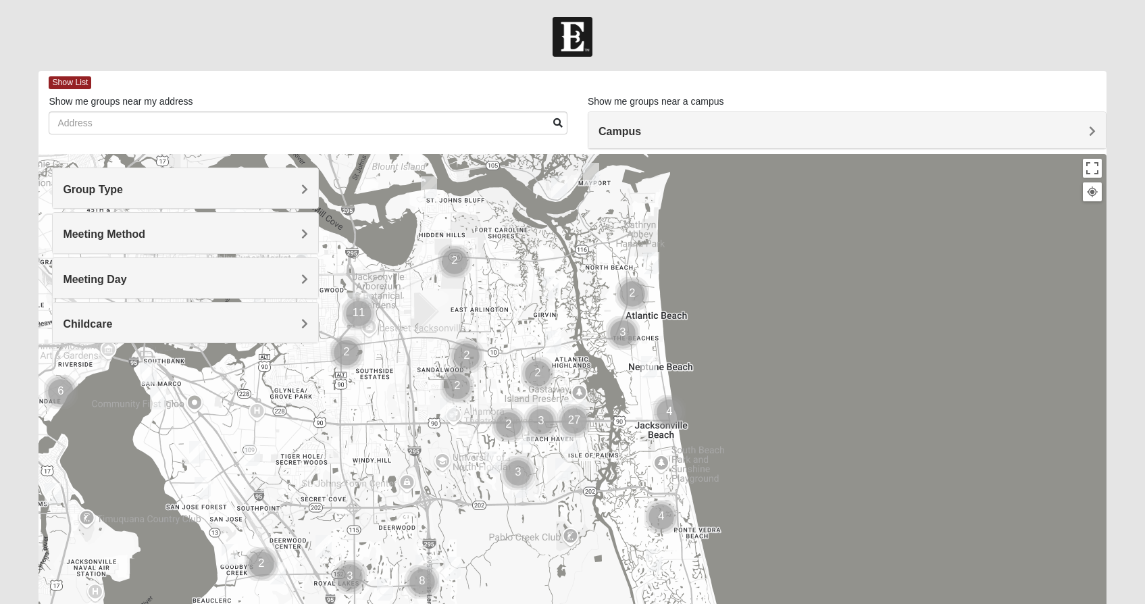
click at [284, 184] on h4 "Group Type" at bounding box center [185, 189] width 245 height 13
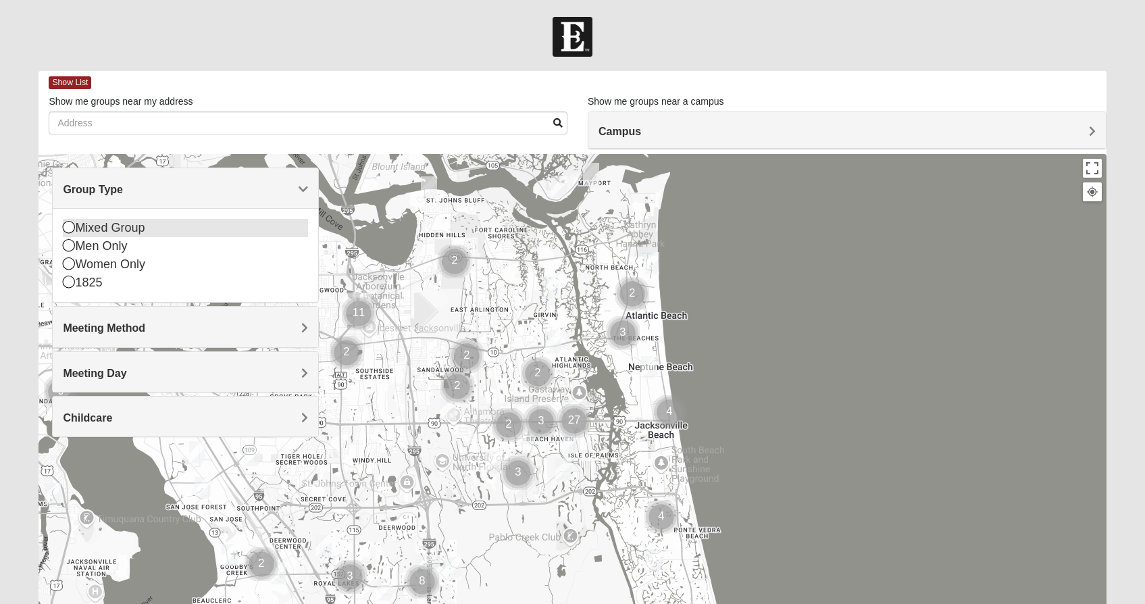
click at [69, 228] on icon at bounding box center [69, 227] width 12 height 12
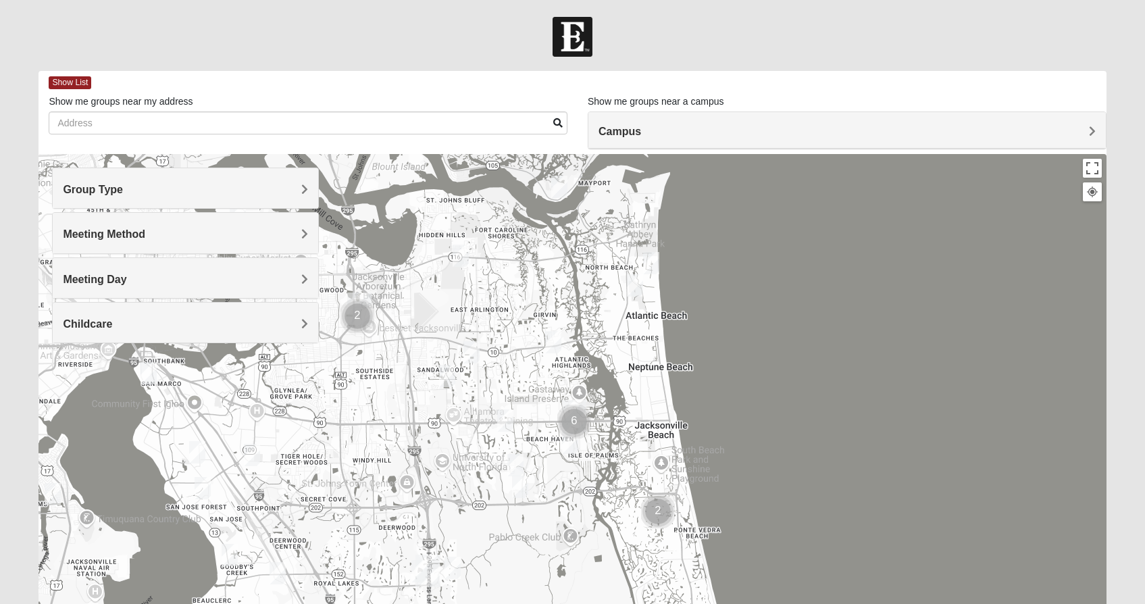
click at [282, 233] on h4 "Meeting Method" at bounding box center [185, 234] width 245 height 13
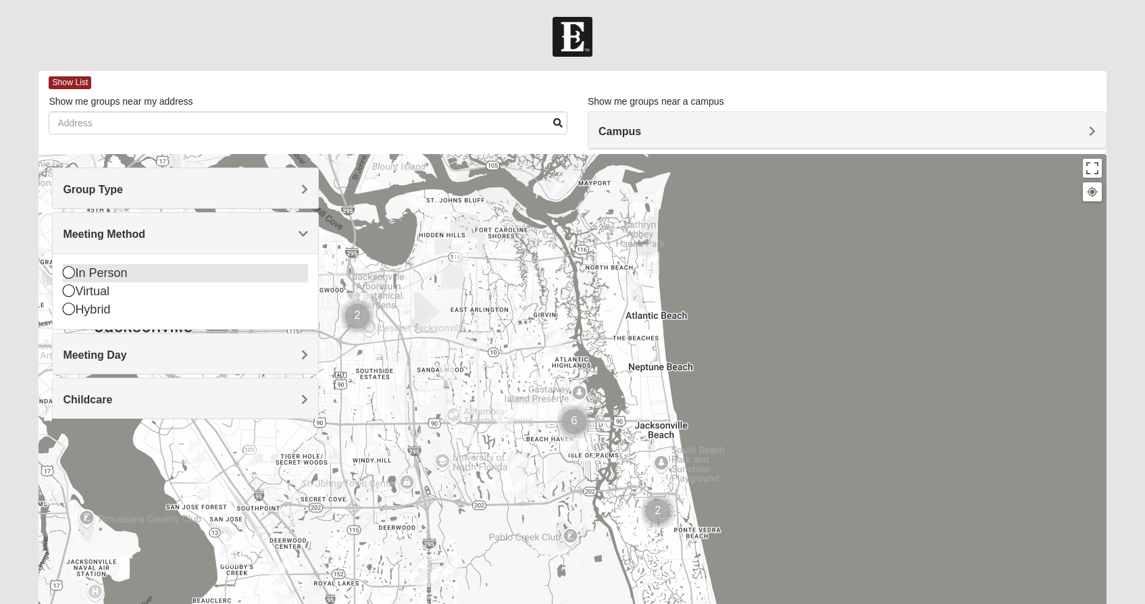
click at [67, 274] on icon at bounding box center [69, 272] width 12 height 12
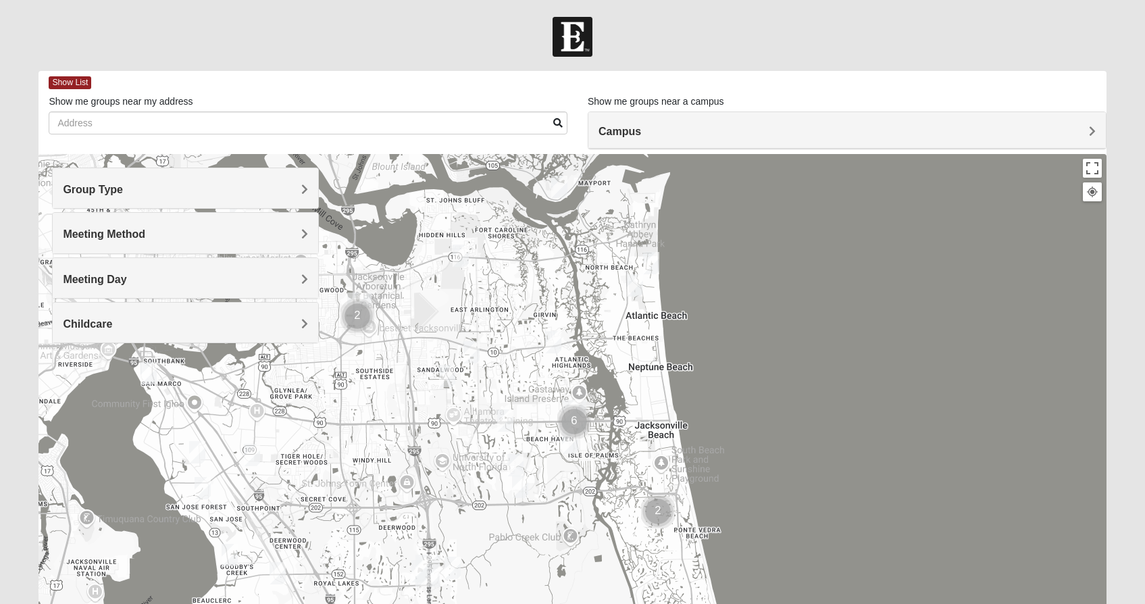
click at [276, 278] on h4 "Meeting Day" at bounding box center [185, 279] width 245 height 13
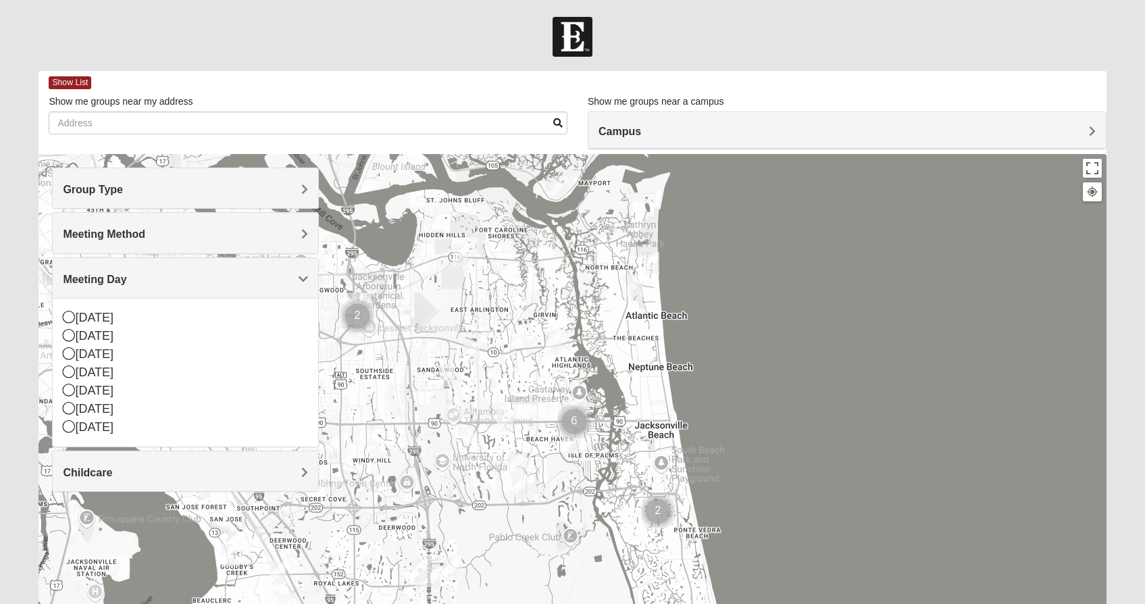
click at [431, 336] on div at bounding box center [573, 424] width 1068 height 541
click at [145, 475] on h4 "Childcare" at bounding box center [185, 472] width 245 height 13
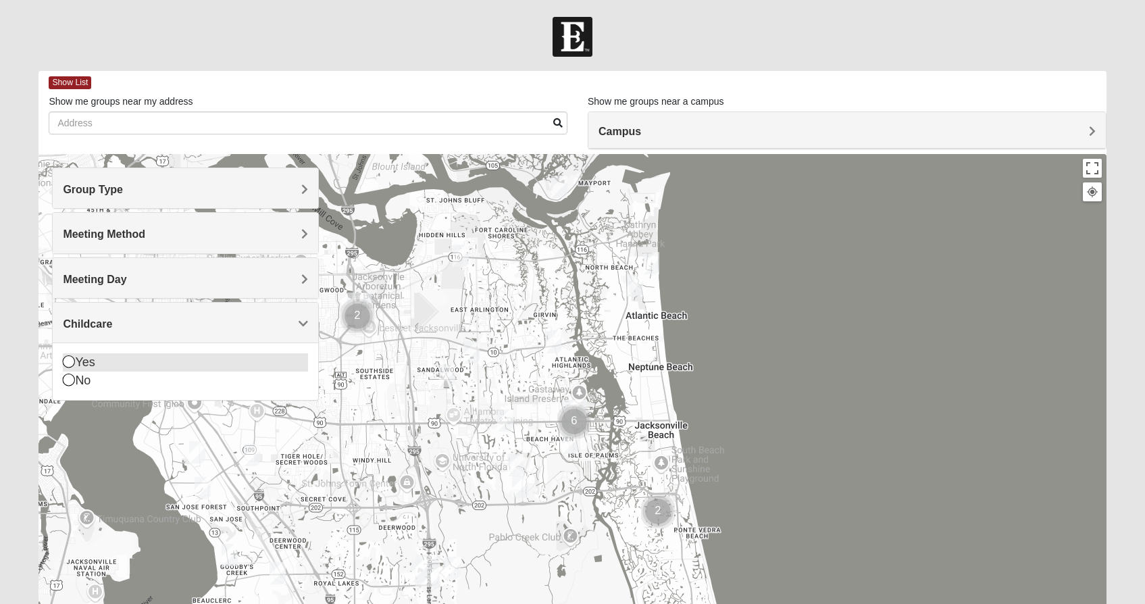
click at [70, 361] on icon at bounding box center [69, 361] width 12 height 12
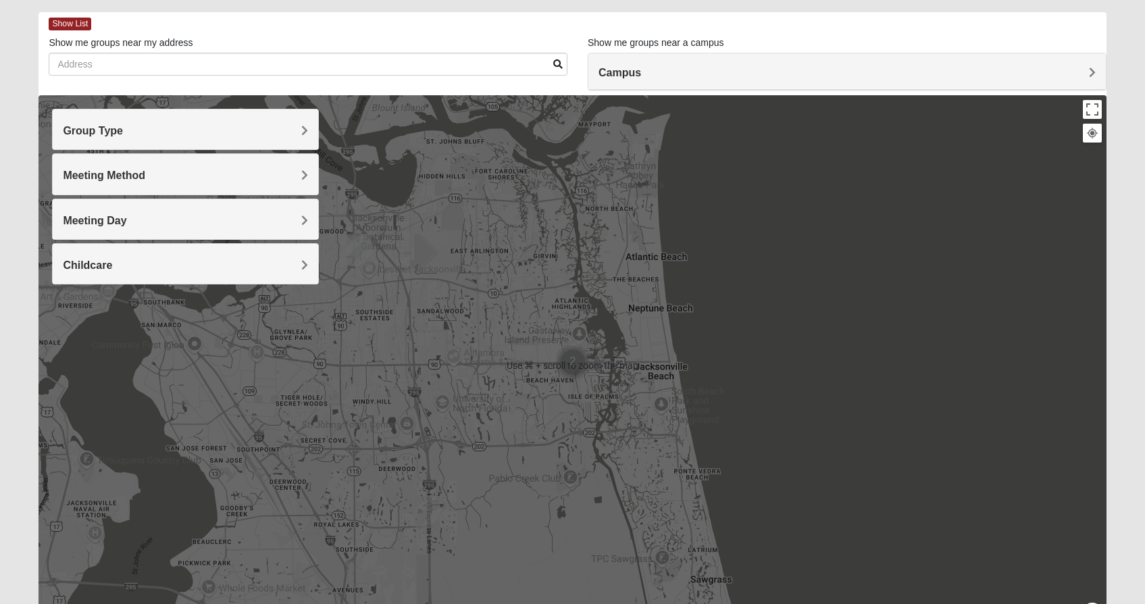
scroll to position [53, 0]
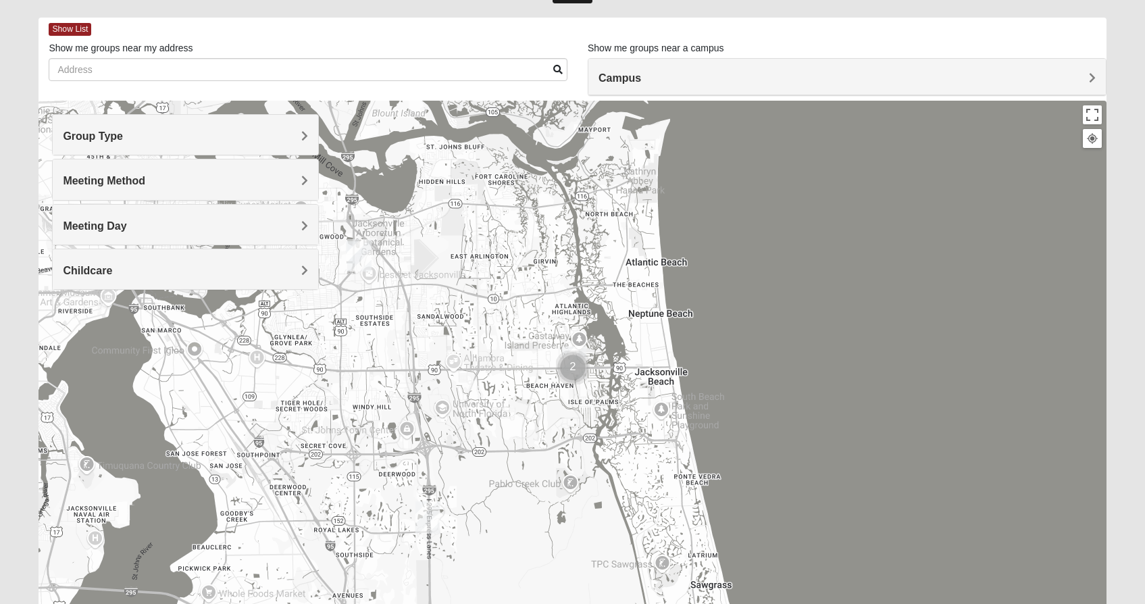
click at [358, 250] on img "Arlington" at bounding box center [359, 255] width 24 height 32
click at [368, 185] on div "[GEOGRAPHIC_DATA]" at bounding box center [347, 195] width 118 height 32
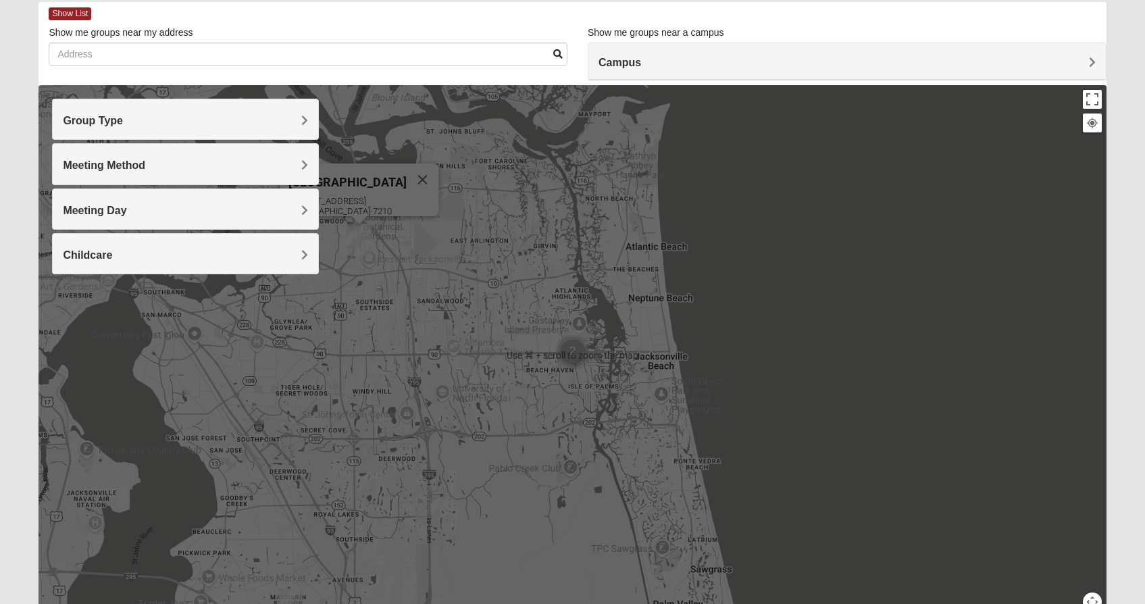
scroll to position [76, 0]
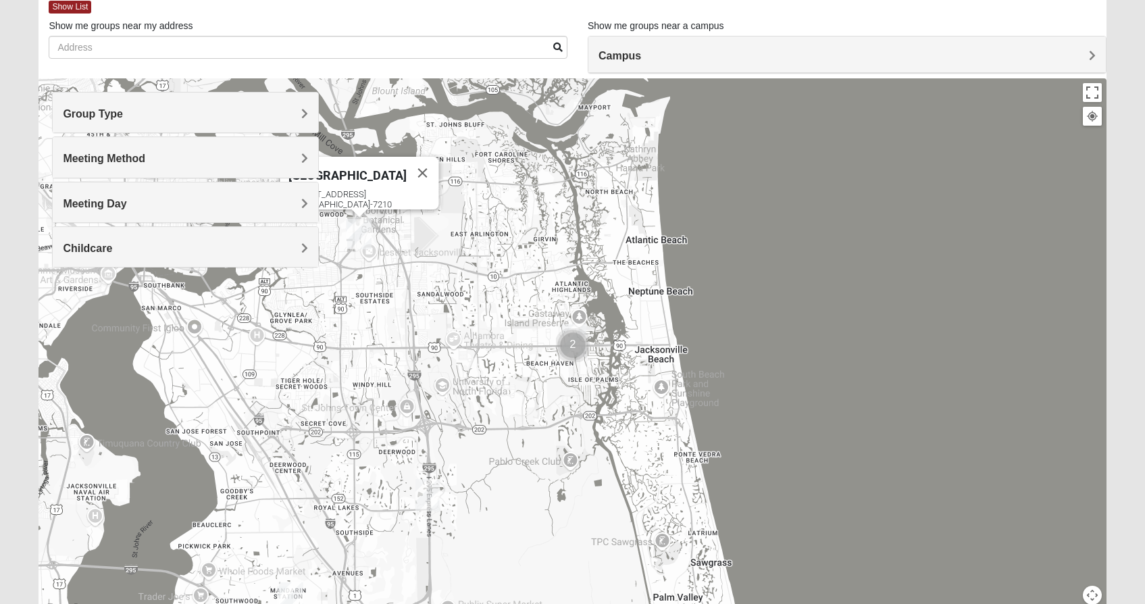
click at [427, 490] on img "Baymeadows" at bounding box center [428, 495] width 24 height 32
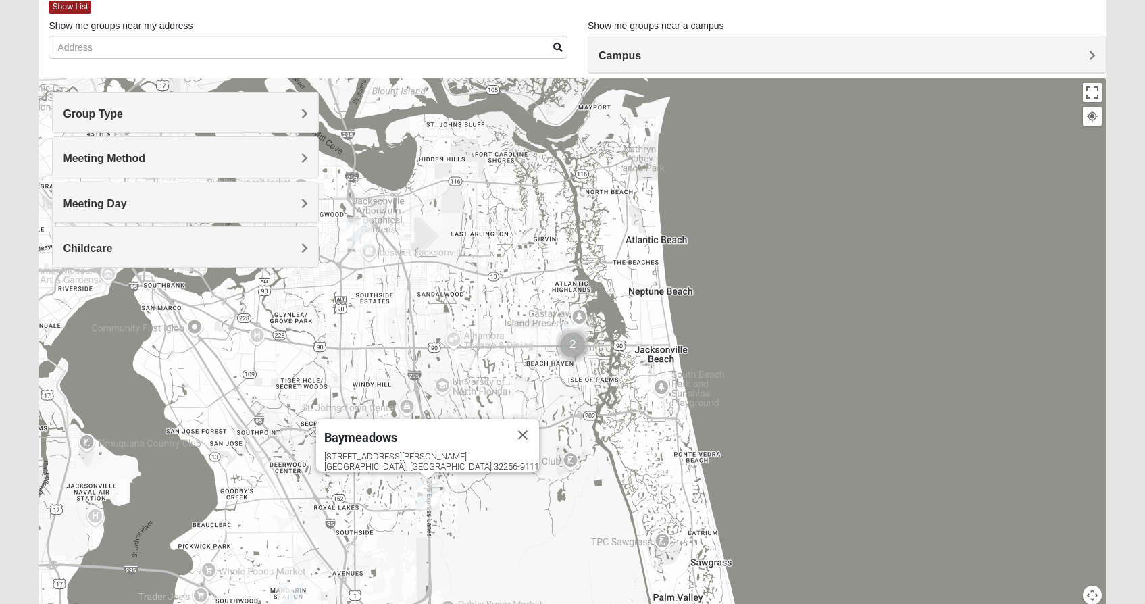
click at [396, 430] on span "Baymeadows" at bounding box center [360, 437] width 73 height 14
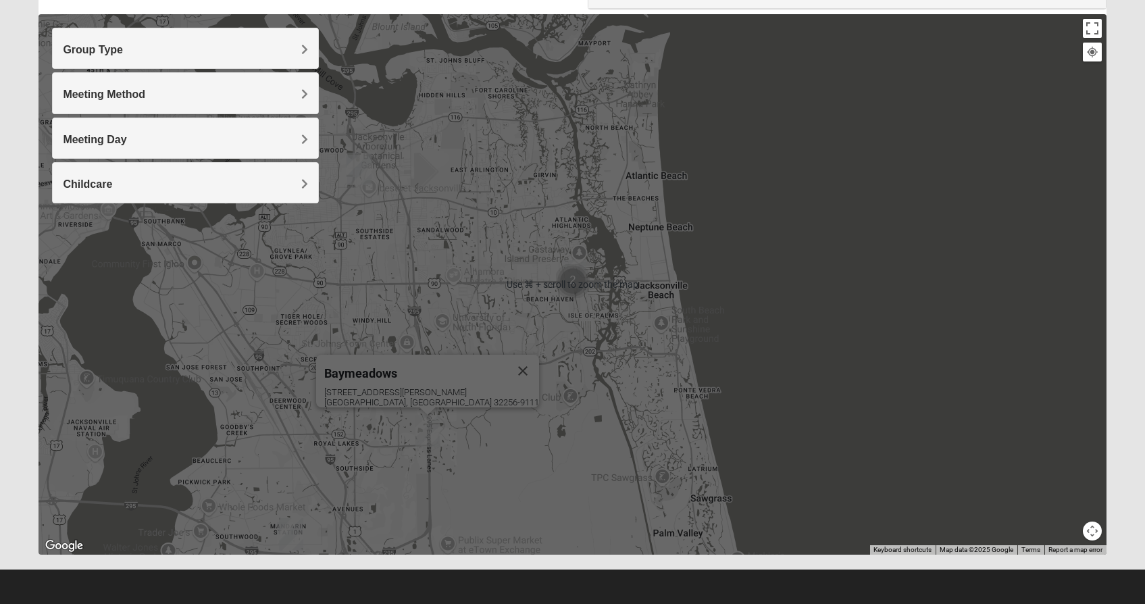
scroll to position [140, 0]
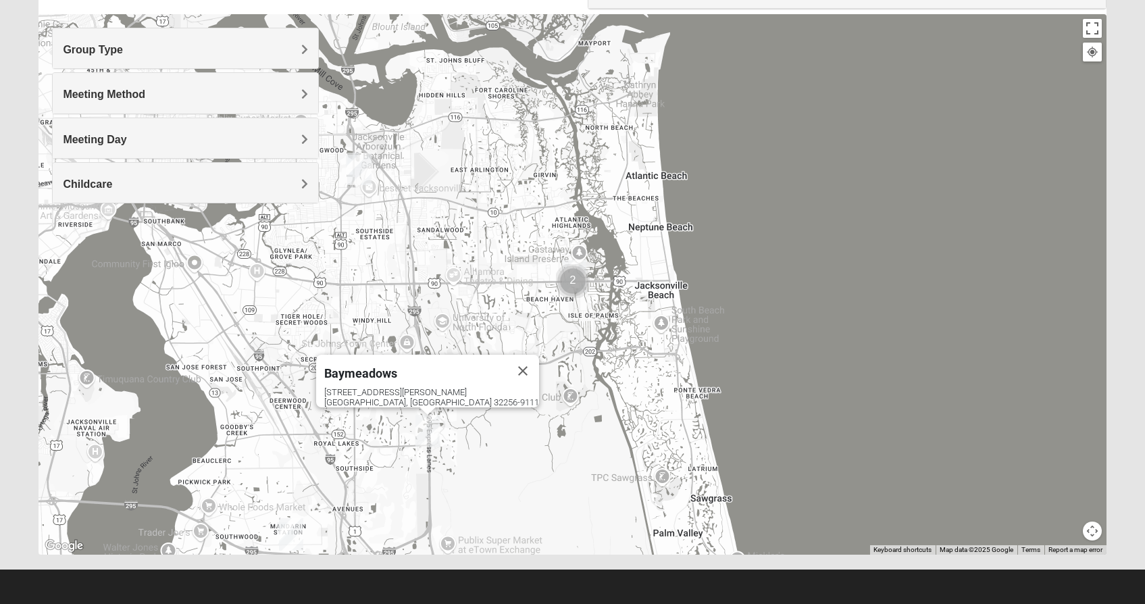
click at [292, 526] on img "Mandarin" at bounding box center [291, 534] width 24 height 32
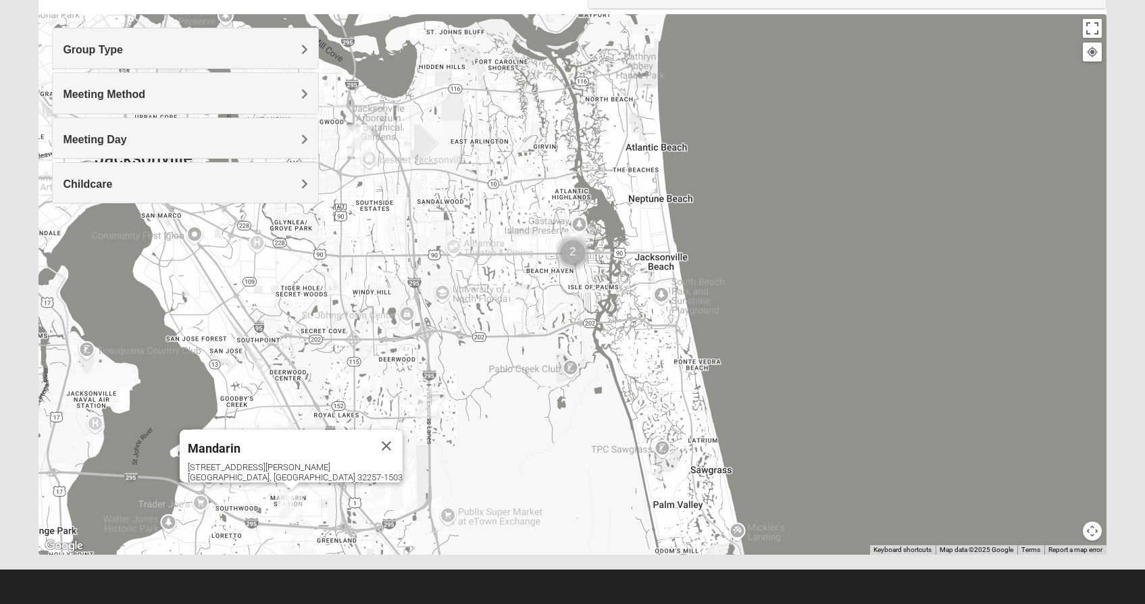
click at [275, 524] on div "Mandarin [STREET_ADDRESS][PERSON_NAME]" at bounding box center [573, 284] width 1068 height 541
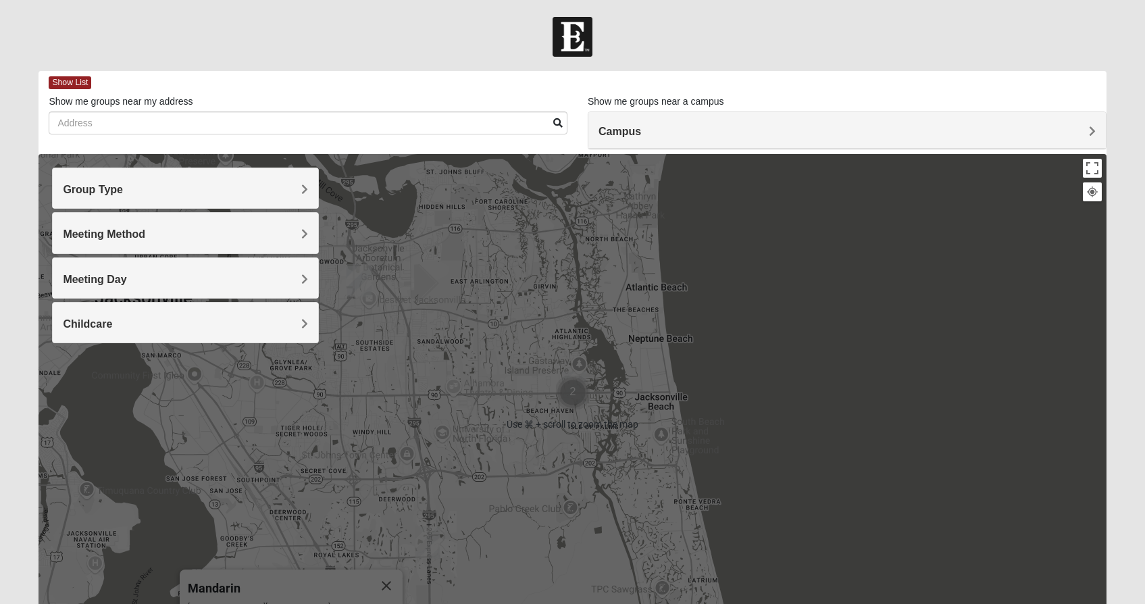
scroll to position [0, 0]
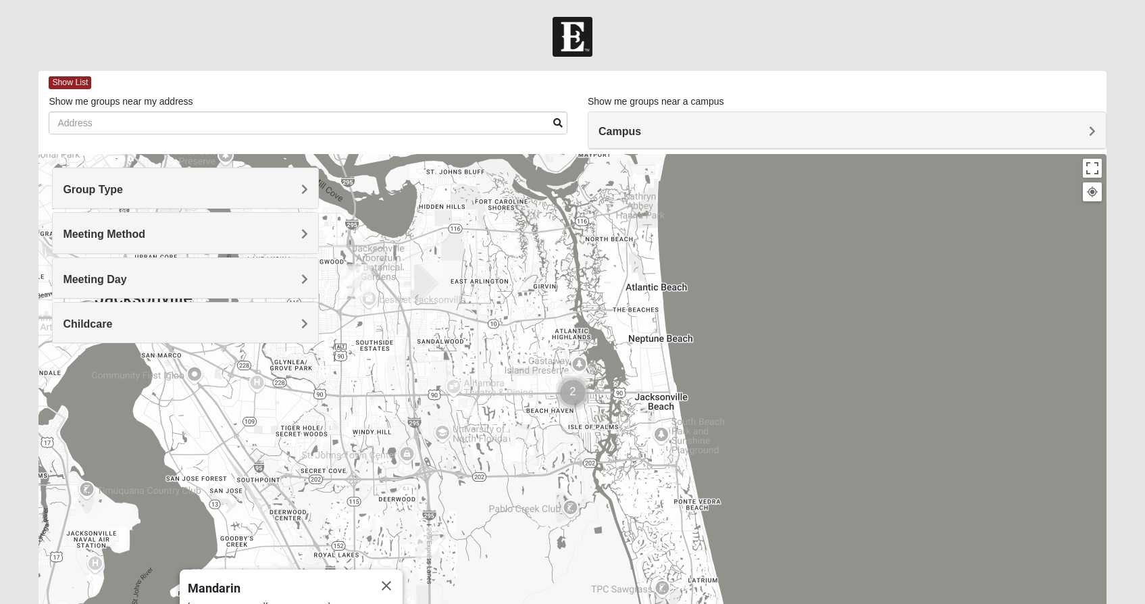
click at [950, 132] on h4 "Campus" at bounding box center [847, 131] width 497 height 13
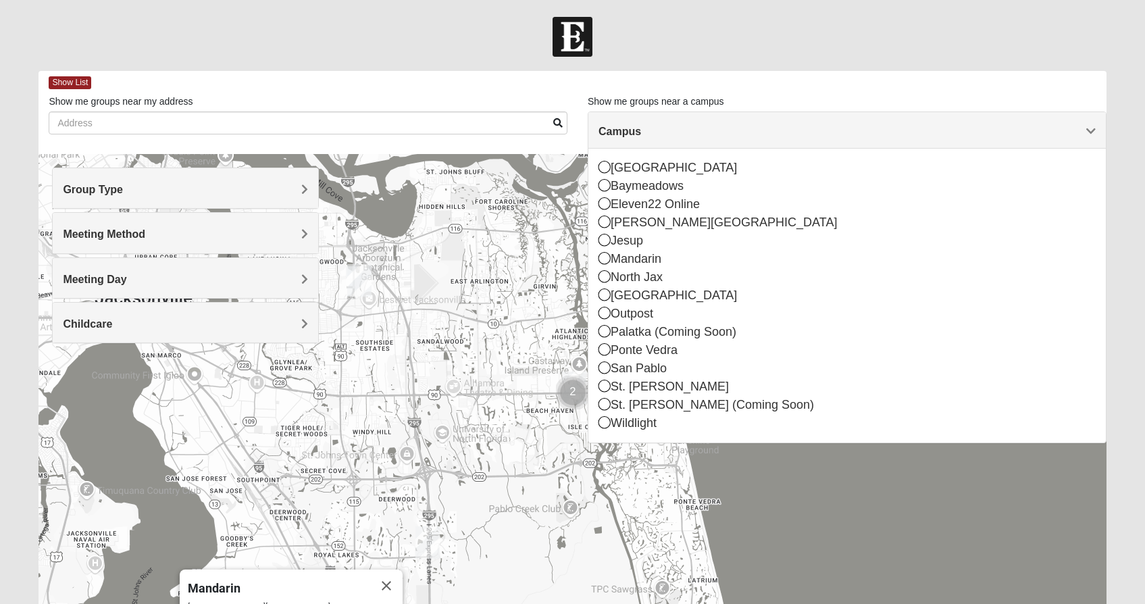
click at [446, 316] on div "Mandarin [STREET_ADDRESS][PERSON_NAME]" at bounding box center [573, 424] width 1068 height 541
click at [403, 46] on div at bounding box center [572, 37] width 1145 height 40
click at [965, 43] on div at bounding box center [572, 37] width 1145 height 40
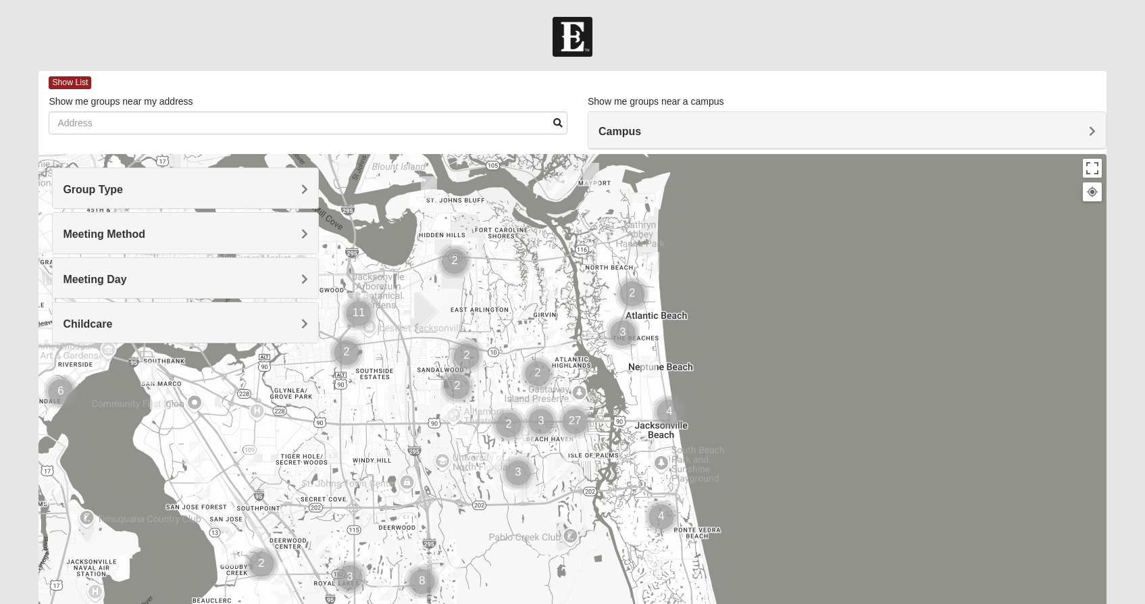
click at [202, 488] on img "Mixed Mann 32217" at bounding box center [203, 488] width 16 height 22
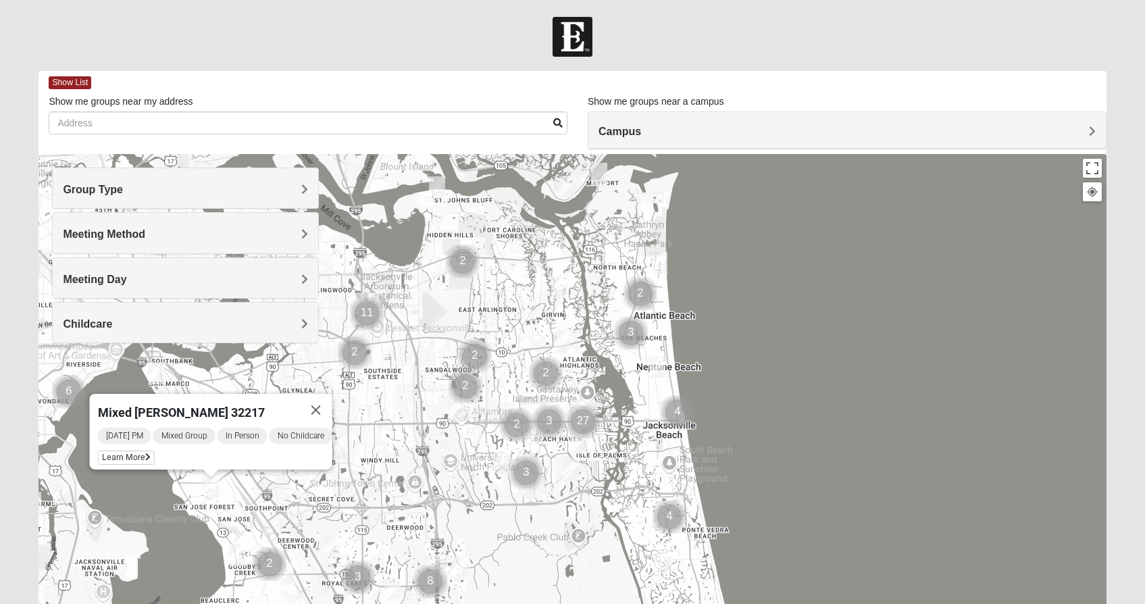
click at [304, 475] on div "Mixed Mann 32217 Thursday PM Mixed Group In Person No Childcare Learn More" at bounding box center [573, 424] width 1068 height 541
click at [236, 554] on img "Mixed Roulette 32217" at bounding box center [238, 555] width 16 height 22
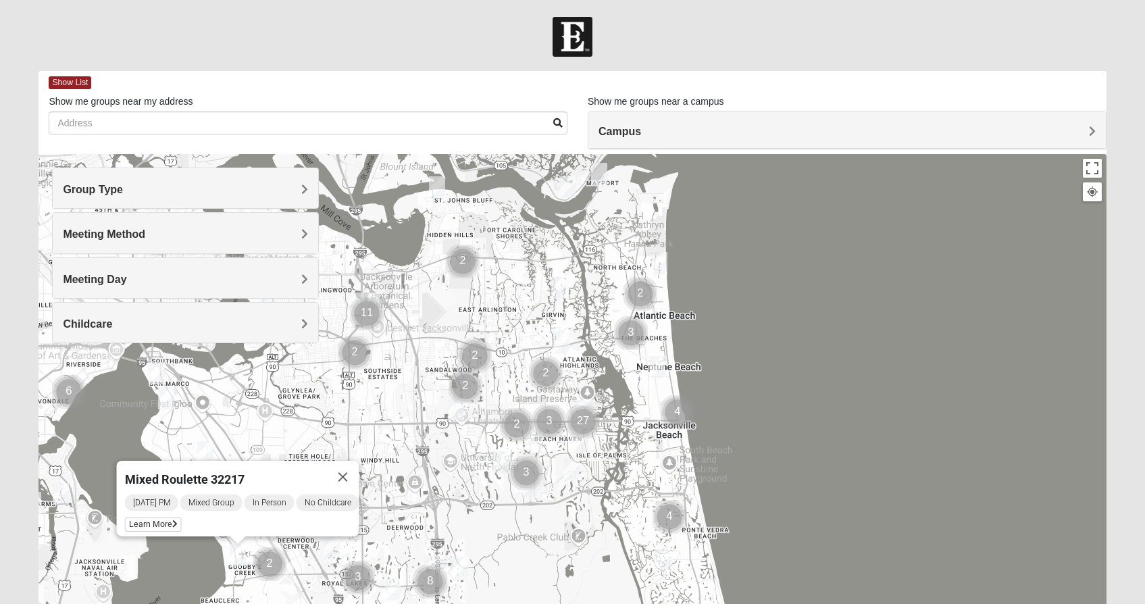
click at [440, 360] on div "Mixed Roulette 32217 Tuesday PM Mixed Group In Person No Childcare Learn More" at bounding box center [573, 424] width 1068 height 541
click at [260, 449] on img "Mixed Hunt 32216" at bounding box center [260, 455] width 16 height 22
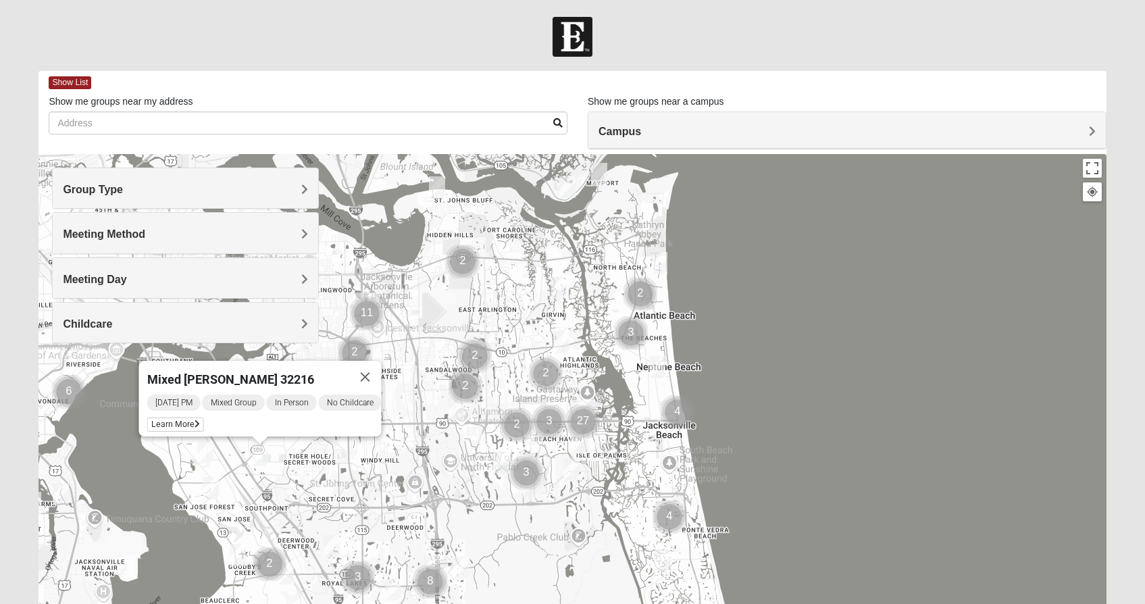
click at [177, 472] on div "Mixed Hunt 32216 Saturday PM Mixed Group In Person No Childcare Learn More" at bounding box center [573, 424] width 1068 height 541
click at [374, 368] on button "Close" at bounding box center [365, 377] width 32 height 32
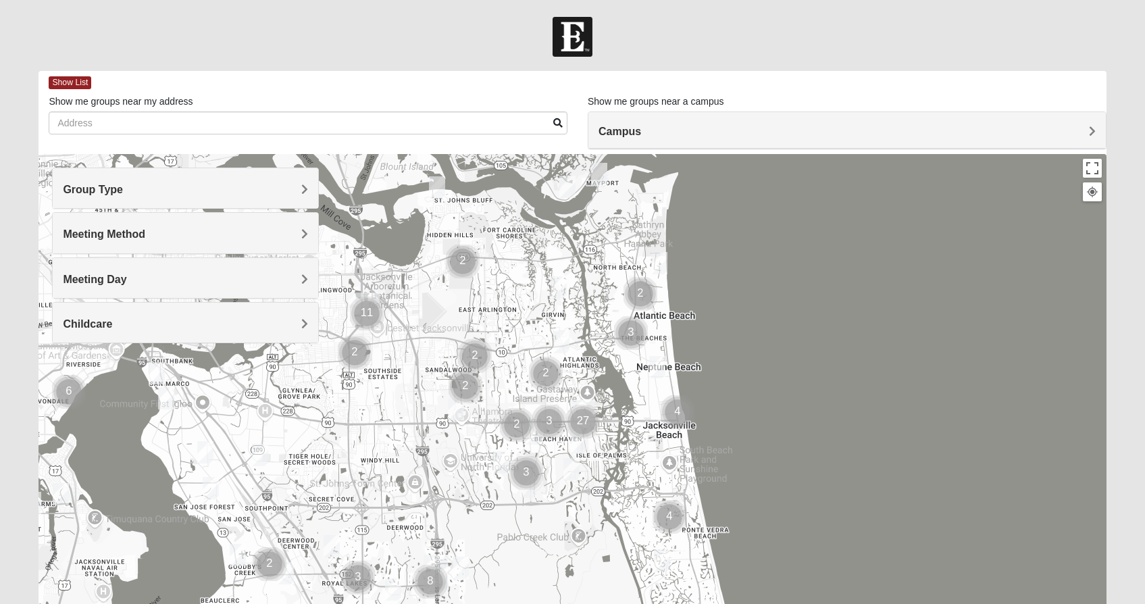
click at [157, 372] on img "Mixed Thompson 32207" at bounding box center [157, 373] width 16 height 22
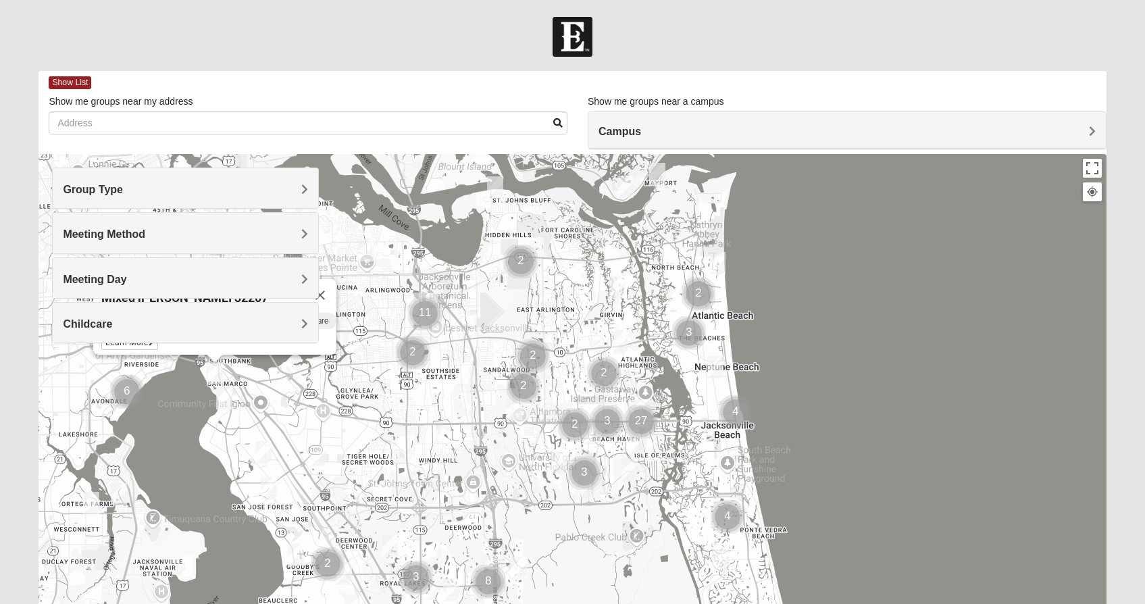
click at [411, 349] on img "Cluster of 2 groups" at bounding box center [413, 353] width 34 height 34
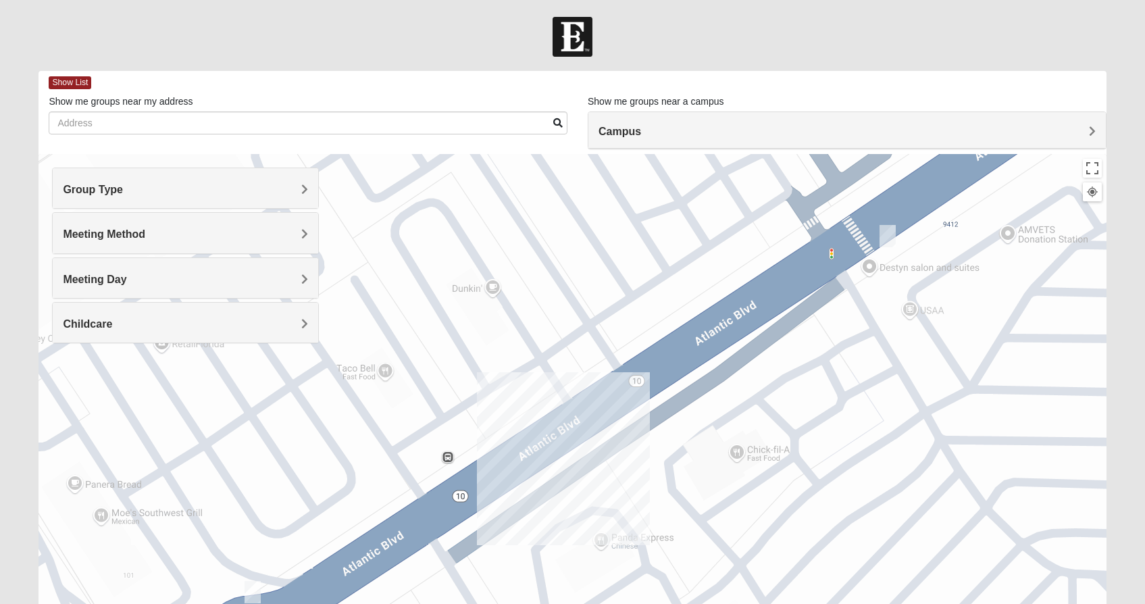
click at [889, 230] on img "Mens Smith/McGhee 32277" at bounding box center [888, 236] width 16 height 22
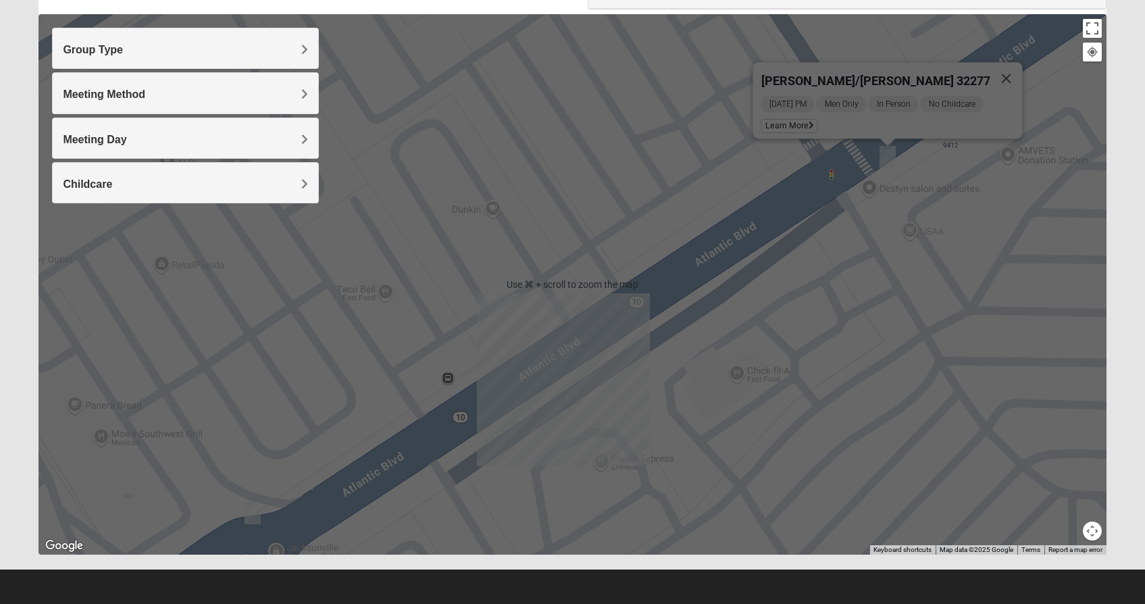
scroll to position [140, 0]
click at [253, 509] on img "Mens Gornoski 32225" at bounding box center [253, 513] width 16 height 22
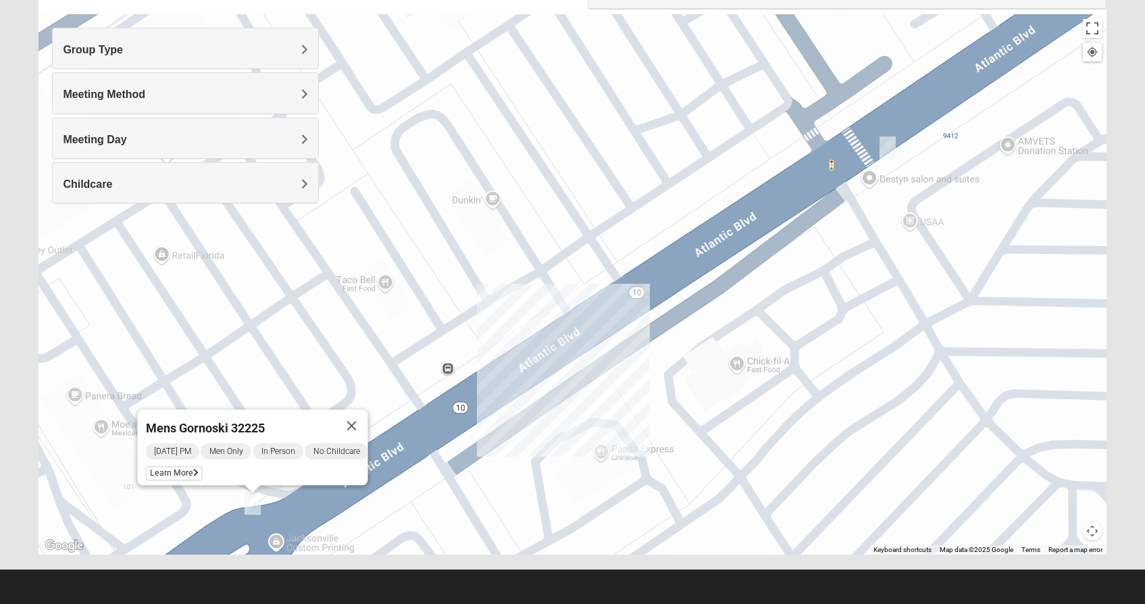
click at [442, 81] on div "Mens Gornoski 32225 Monday PM Men Only In Person No Childcare Learn More" at bounding box center [573, 284] width 1068 height 541
click at [361, 416] on button "Close" at bounding box center [351, 425] width 32 height 32
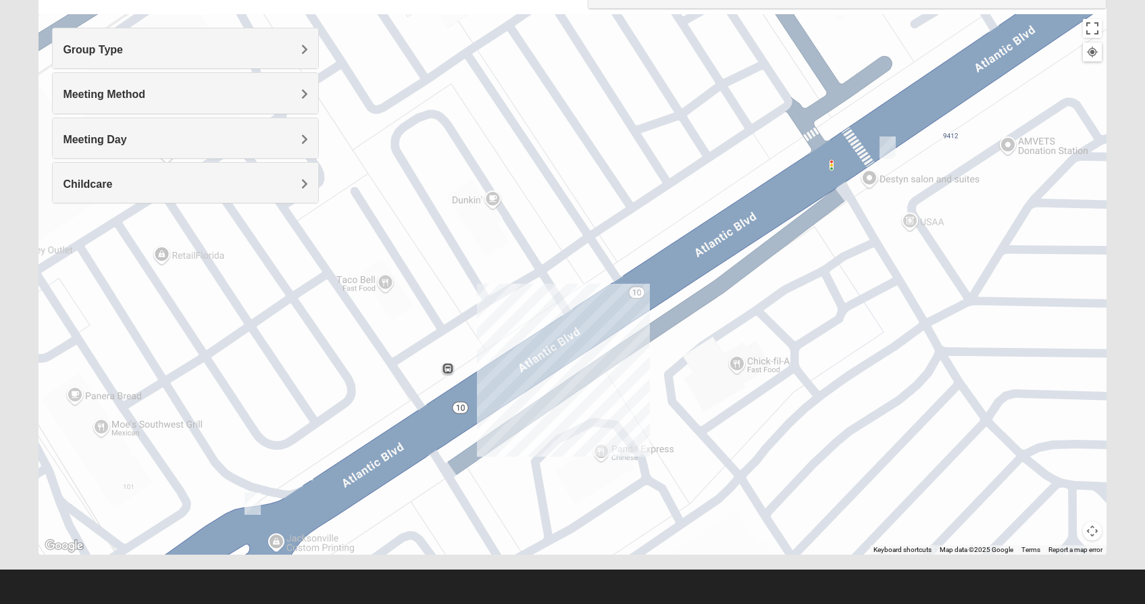
click at [287, 183] on h4 "Childcare" at bounding box center [185, 184] width 245 height 13
click at [68, 219] on icon at bounding box center [69, 222] width 12 height 12
click at [176, 49] on h4 "Group Type" at bounding box center [185, 49] width 245 height 13
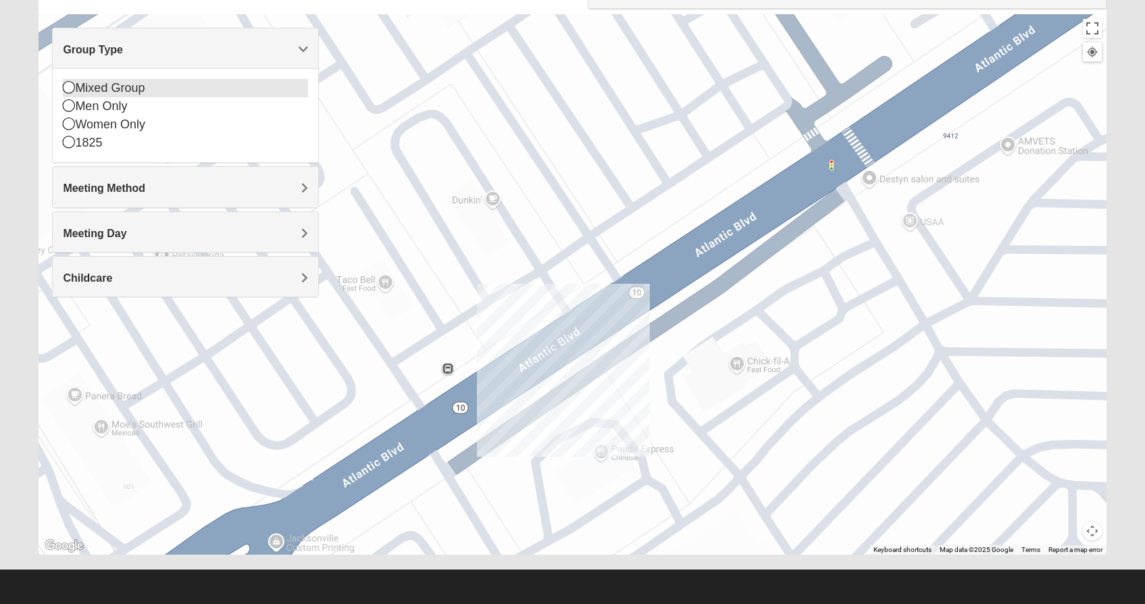
click at [68, 87] on icon at bounding box center [69, 87] width 12 height 12
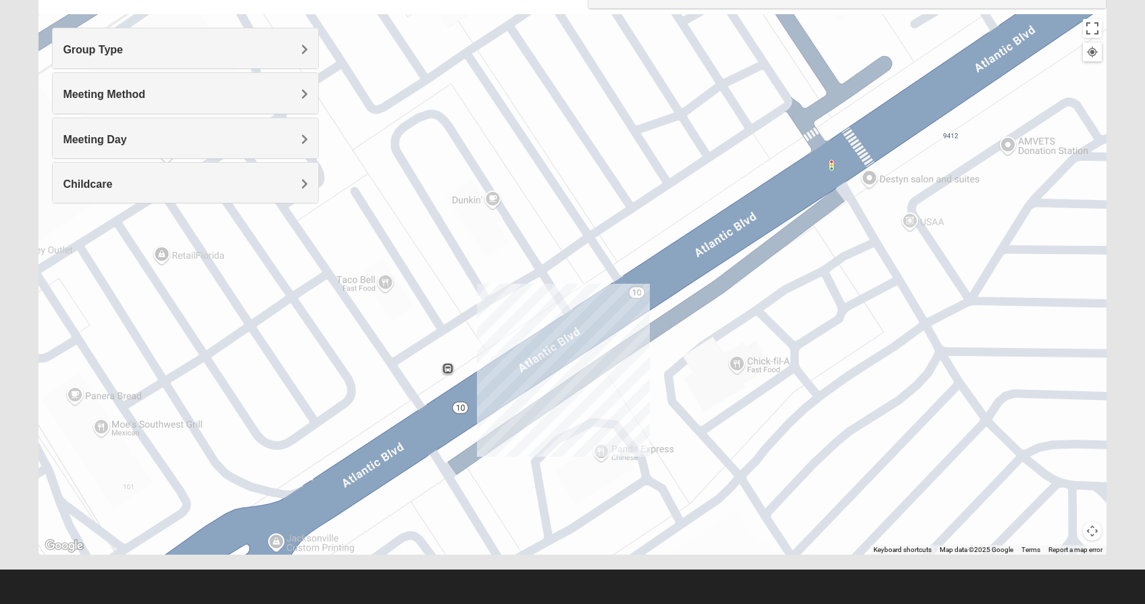
click at [191, 93] on h4 "Meeting Method" at bounding box center [185, 94] width 245 height 13
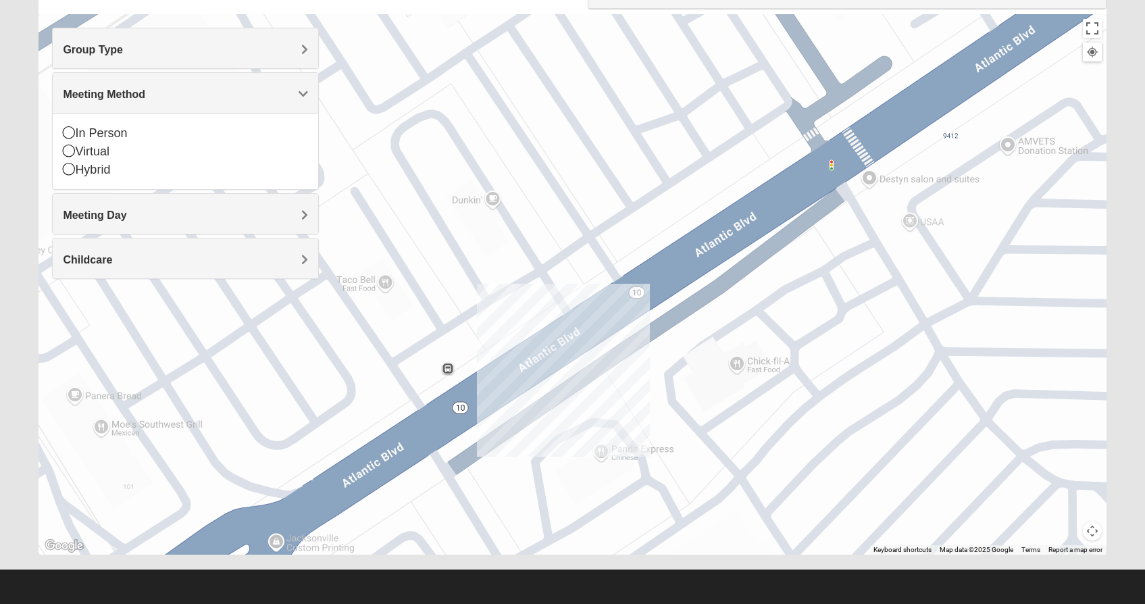
click at [450, 141] on div at bounding box center [573, 284] width 1068 height 541
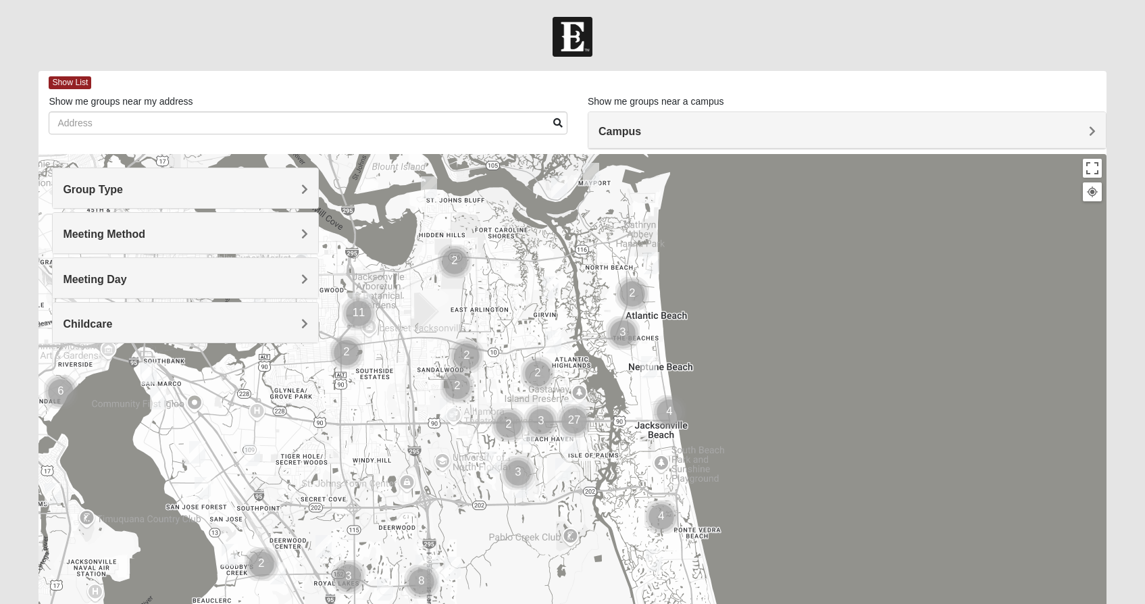
click at [157, 186] on h4 "Group Type" at bounding box center [185, 189] width 245 height 13
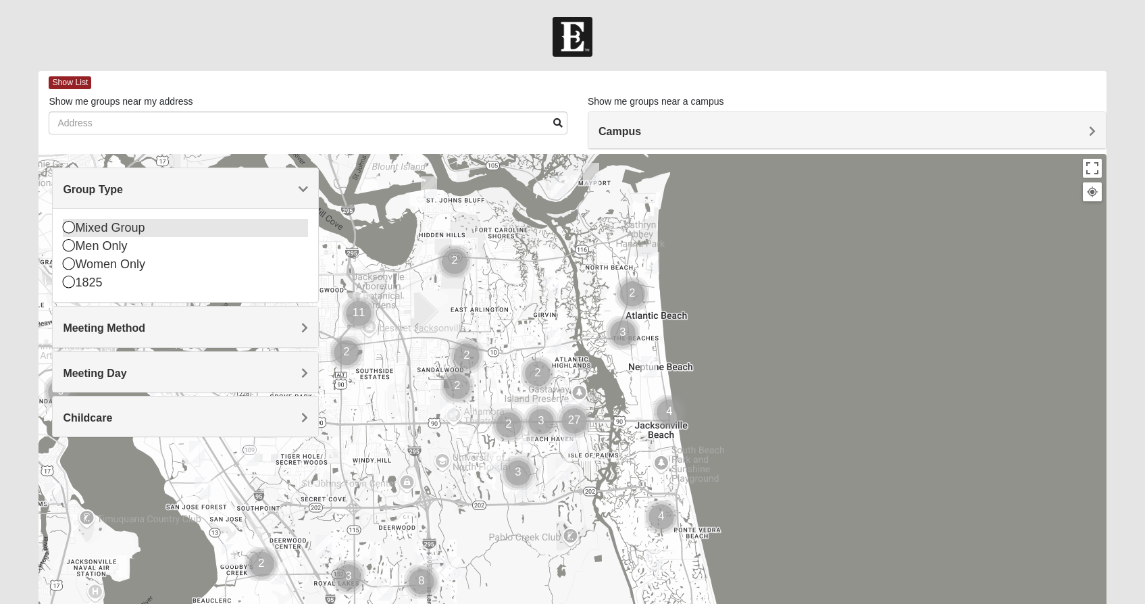
click at [70, 227] on icon at bounding box center [69, 227] width 12 height 12
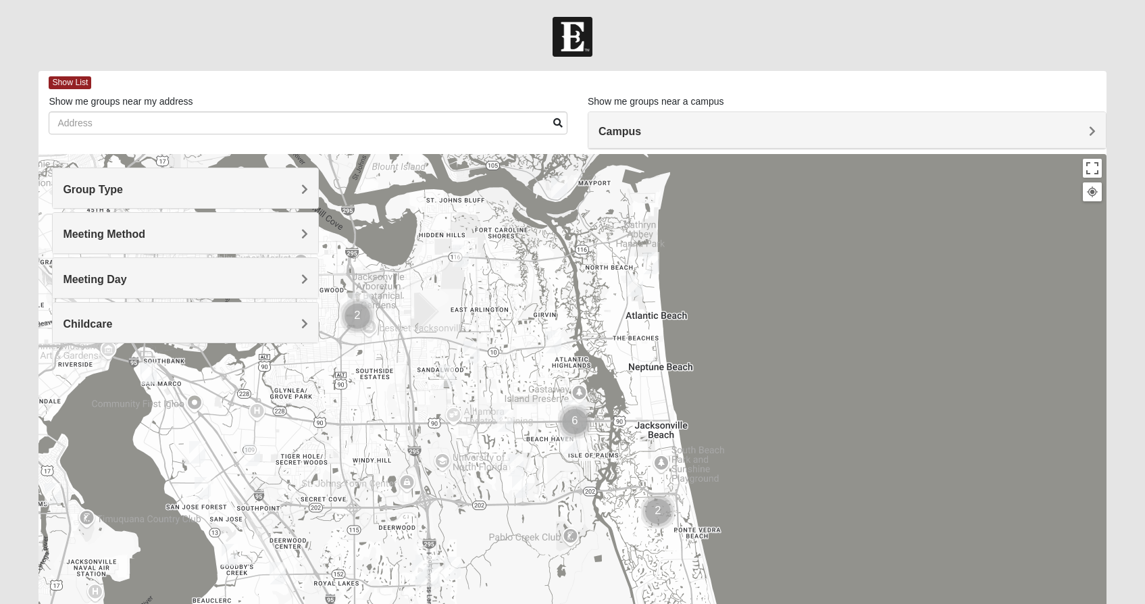
click at [97, 334] on div "Childcare" at bounding box center [186, 323] width 266 height 40
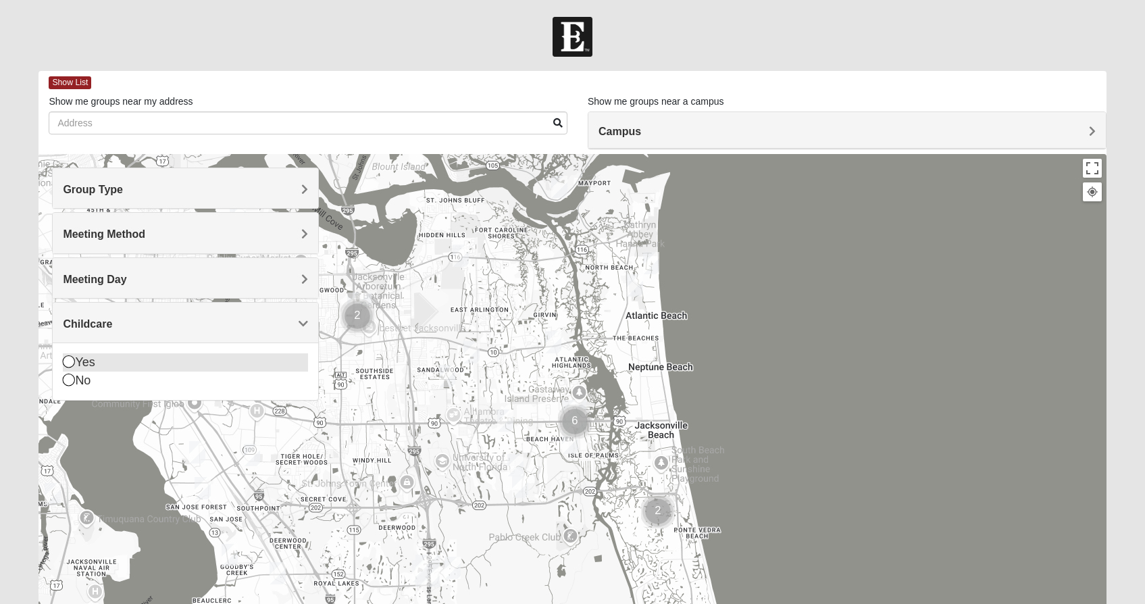
click at [70, 363] on icon at bounding box center [69, 361] width 12 height 12
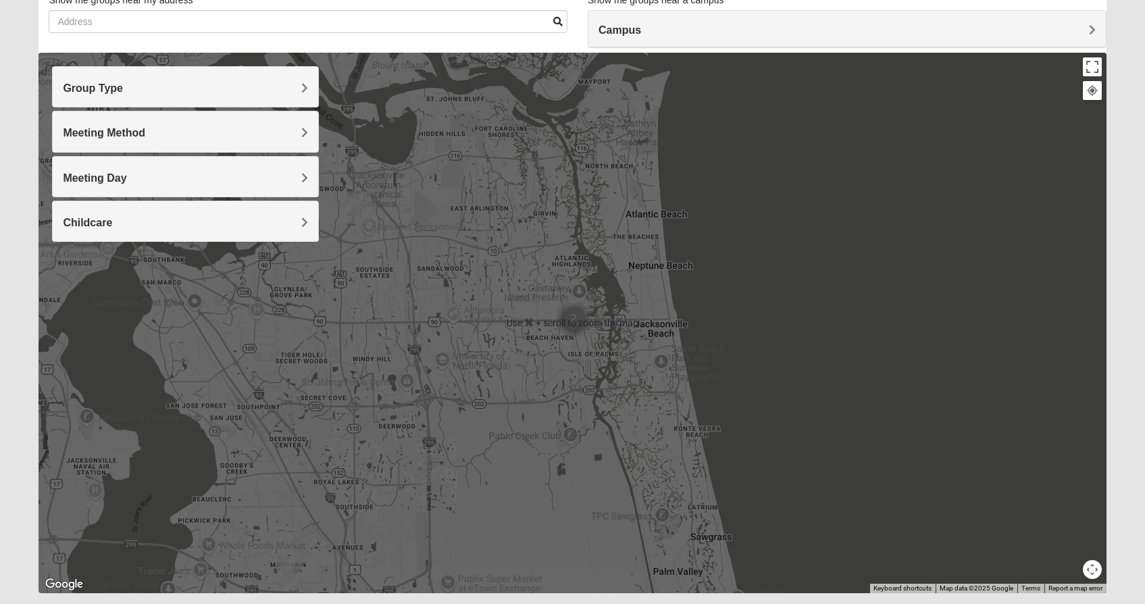
scroll to position [97, 0]
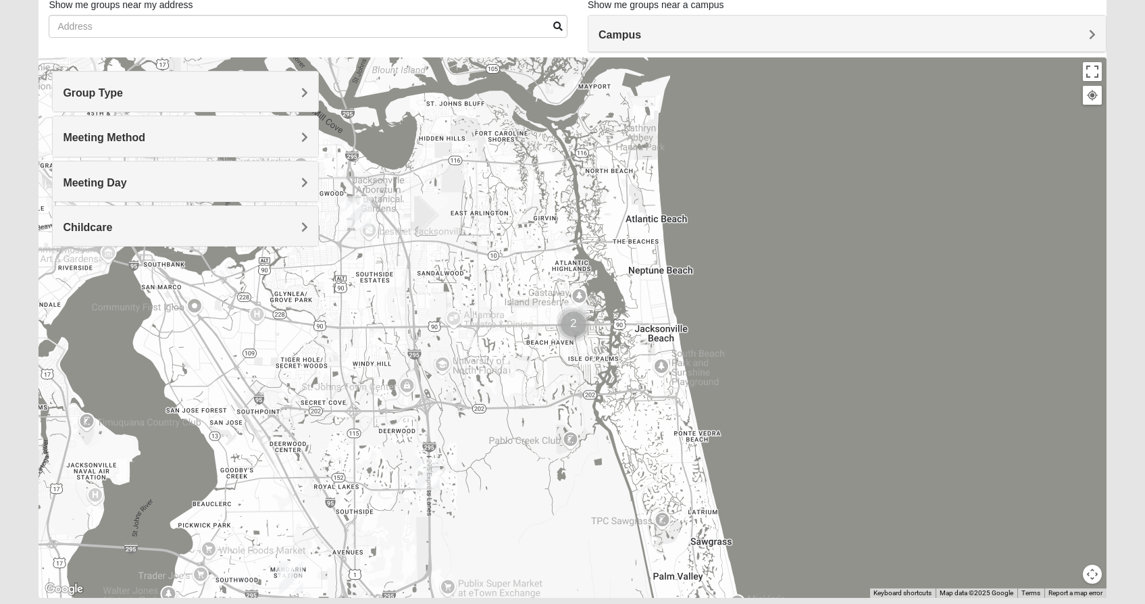
click at [574, 322] on img "Cluster of 2 groups" at bounding box center [574, 324] width 34 height 34
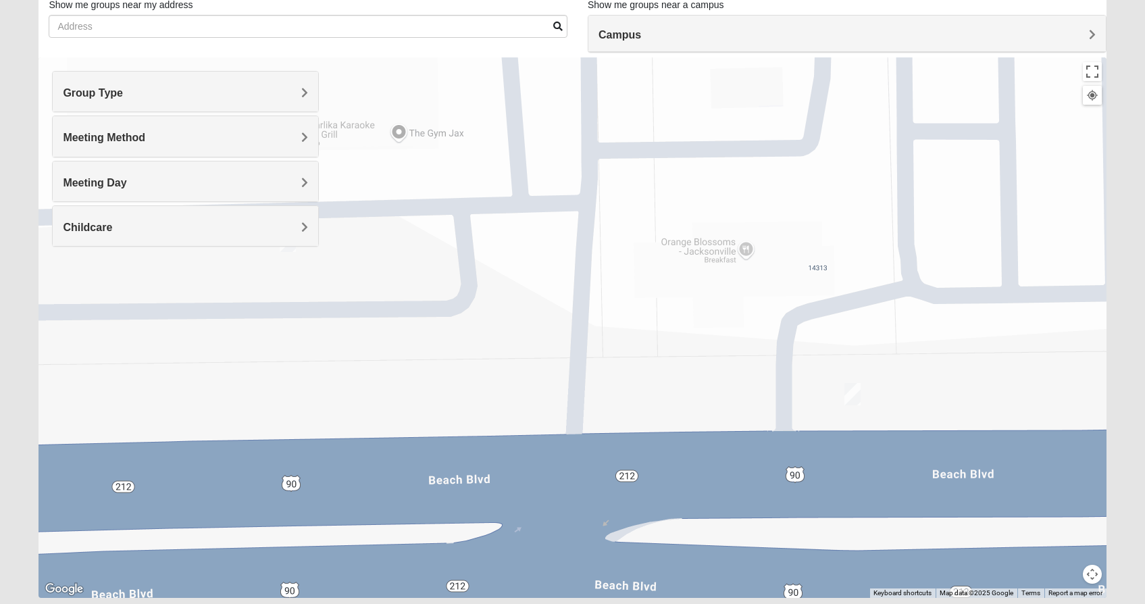
click at [851, 397] on img "On Campus Mixed Long 32250" at bounding box center [853, 394] width 16 height 22
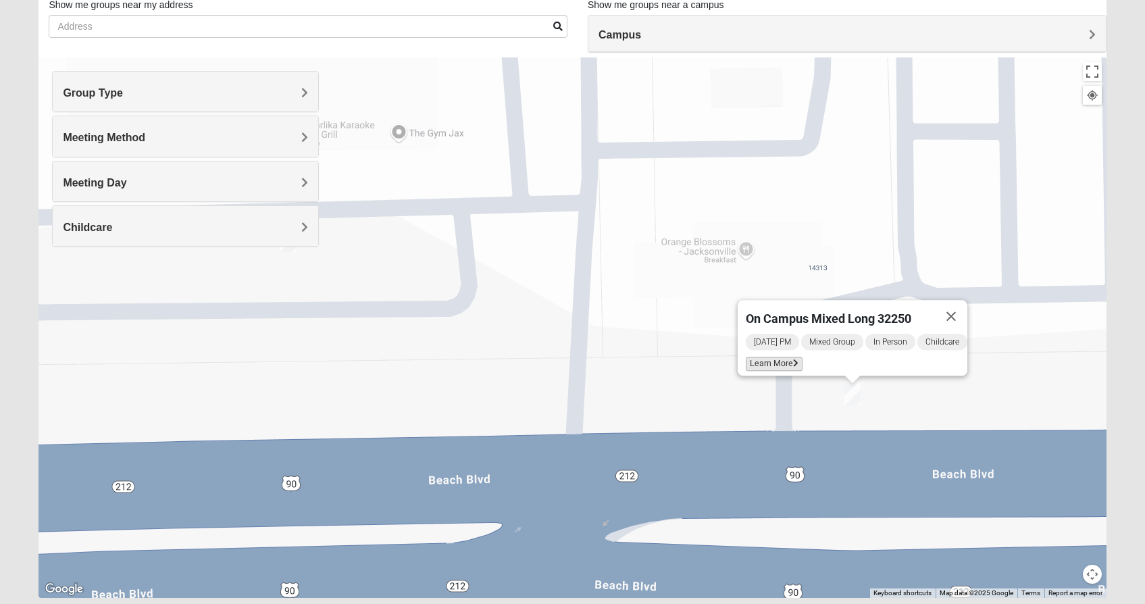
click at [778, 357] on span "Learn More" at bounding box center [774, 364] width 57 height 14
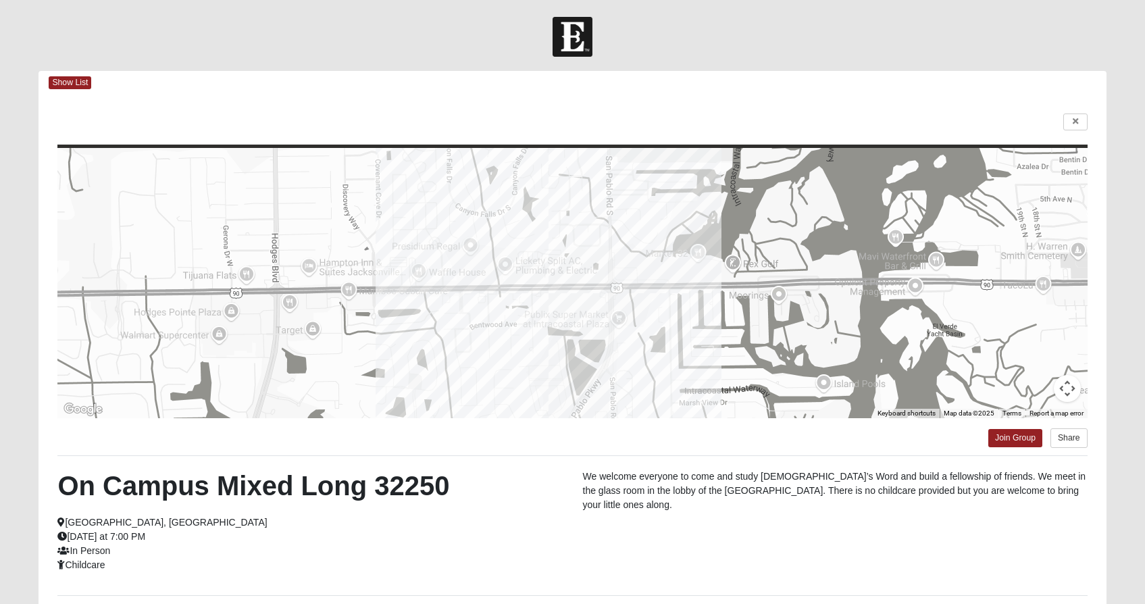
scroll to position [0, 0]
click at [1076, 121] on icon at bounding box center [1075, 122] width 5 height 8
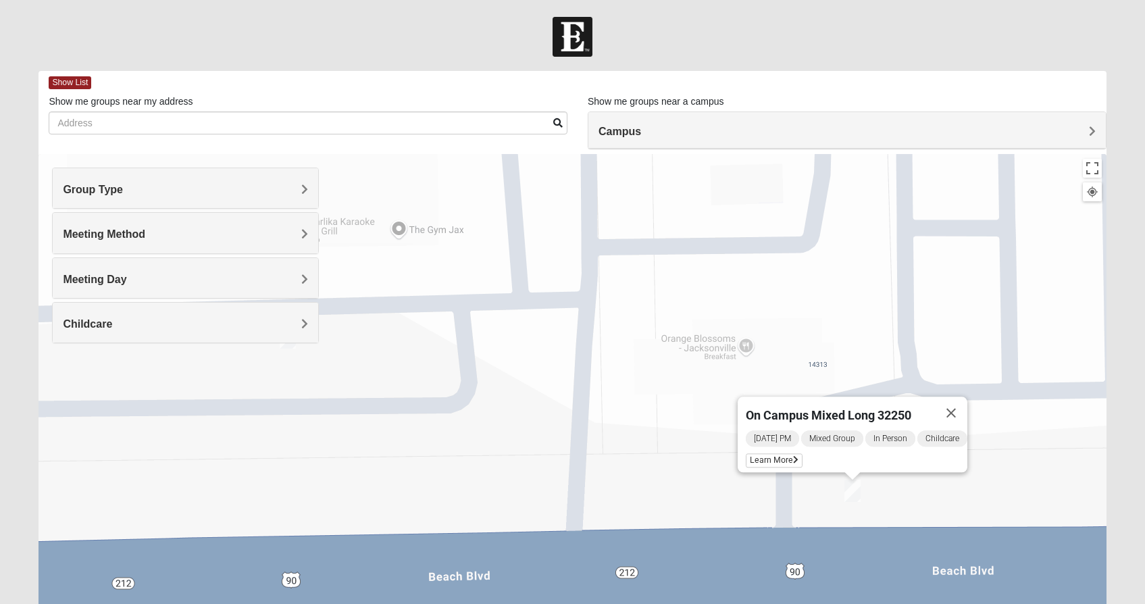
click at [286, 345] on div "Group Type Mixed Group Men Only Women Only 1825 Meeting Method In Person Virtua…" at bounding box center [185, 262] width 267 height 189
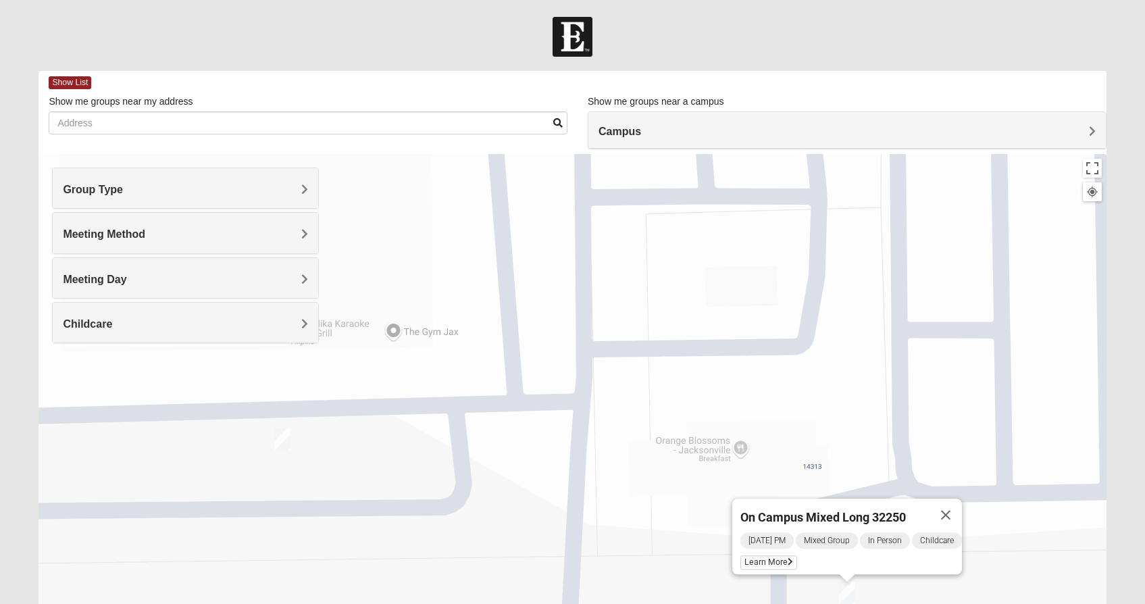
drag, startPoint x: 913, startPoint y: 290, endPoint x: 907, endPoint y: 391, distance: 100.8
click at [907, 391] on div "On Campus Mixed Long 32250 Monday PM Mixed Group In Person Childcare Learn More" at bounding box center [573, 424] width 1068 height 541
click at [281, 439] on img "On Campus Mixed Salazar 32250" at bounding box center [282, 439] width 16 height 22
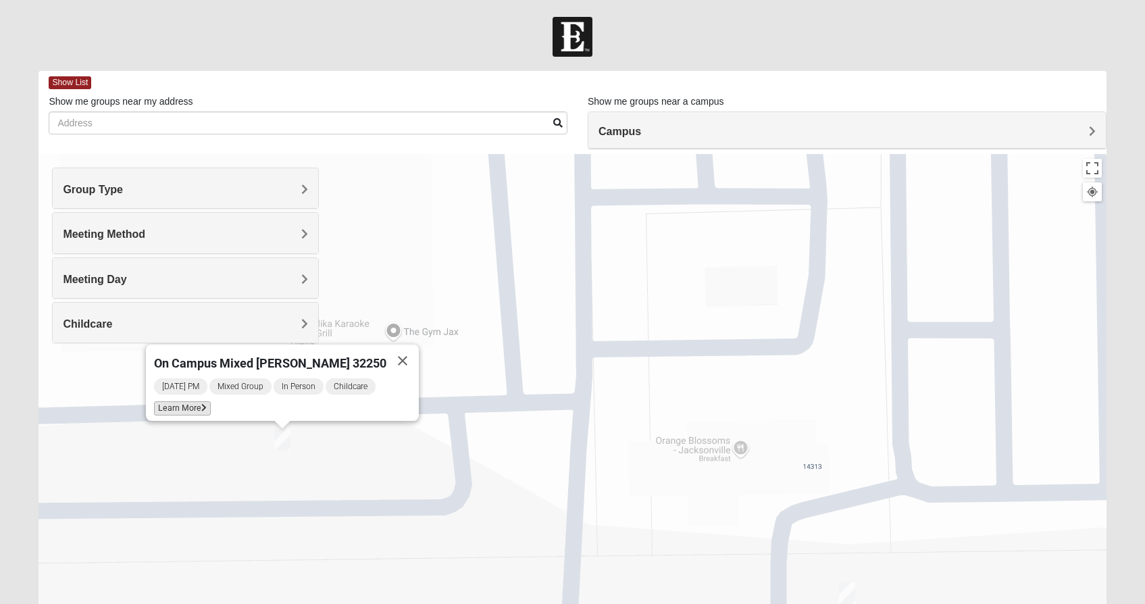
click at [211, 401] on span "Learn More" at bounding box center [182, 408] width 57 height 14
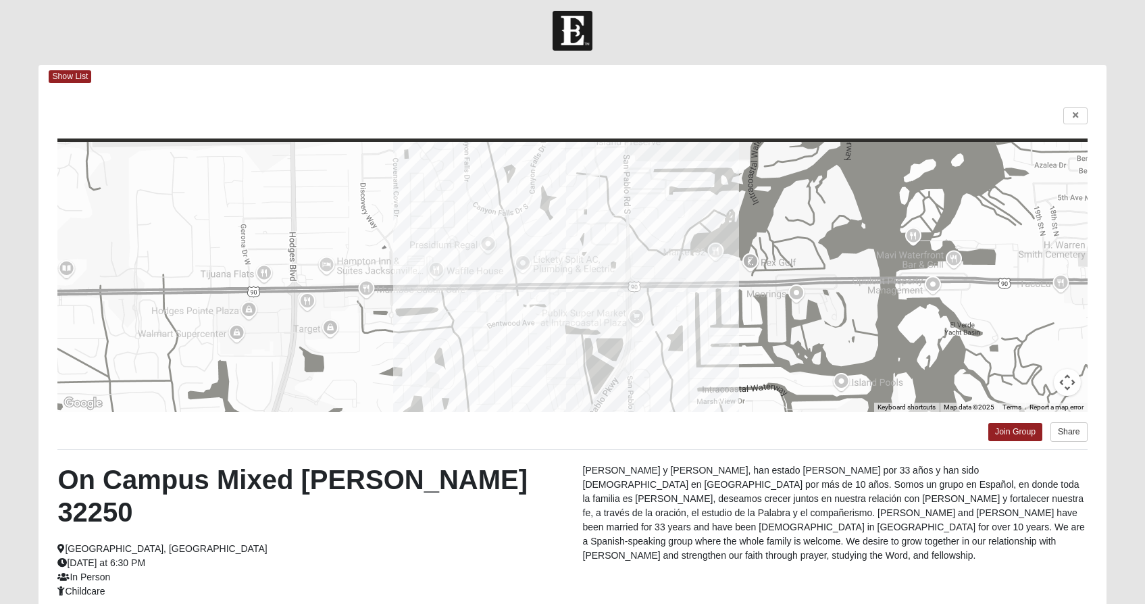
scroll to position [7, 0]
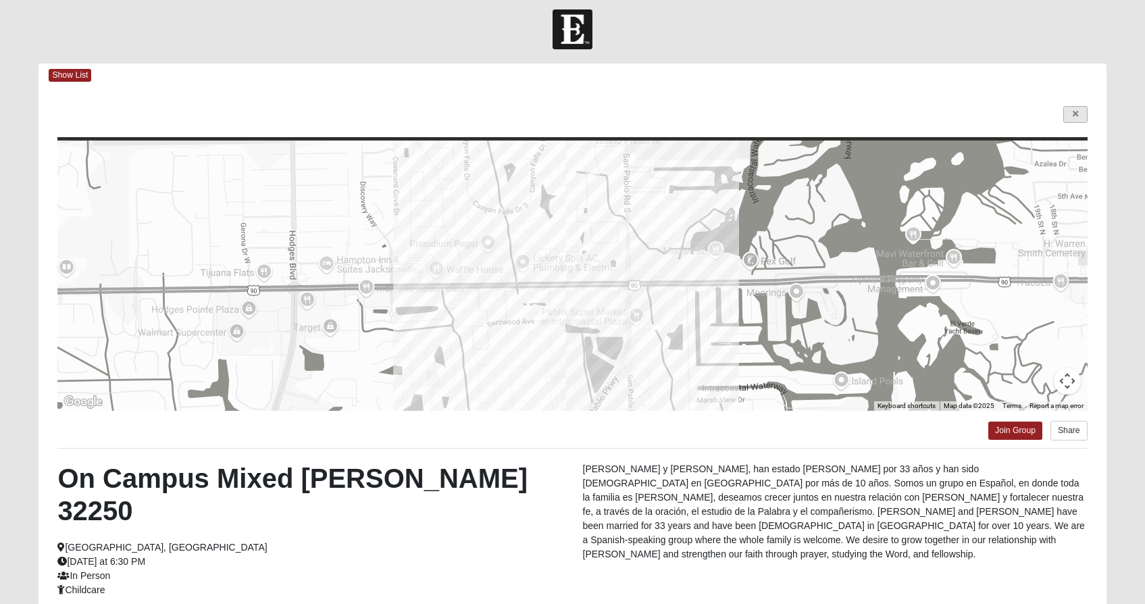
click at [1073, 113] on icon at bounding box center [1075, 114] width 5 height 8
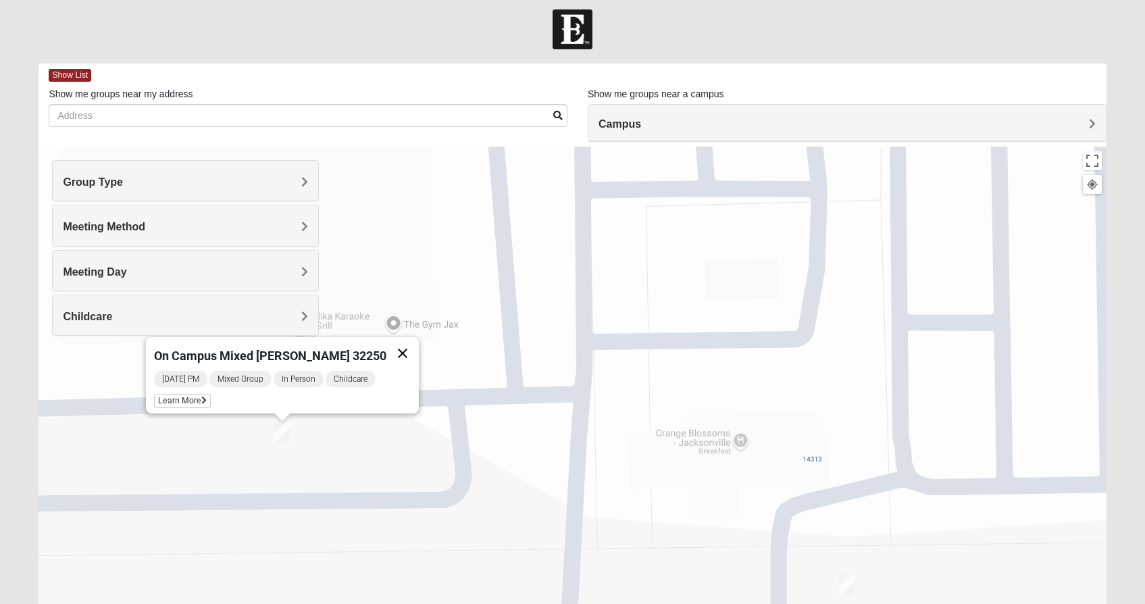
click at [389, 344] on button "Close" at bounding box center [402, 353] width 32 height 32
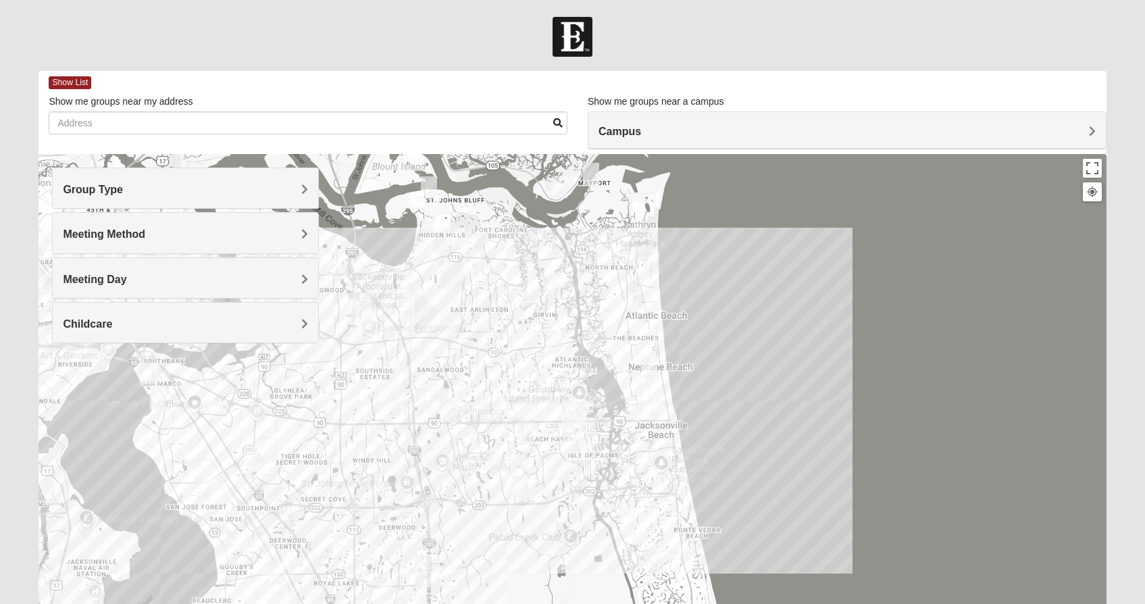
click at [284, 323] on h4 "Childcare" at bounding box center [185, 324] width 245 height 13
click at [68, 359] on icon at bounding box center [69, 361] width 12 height 12
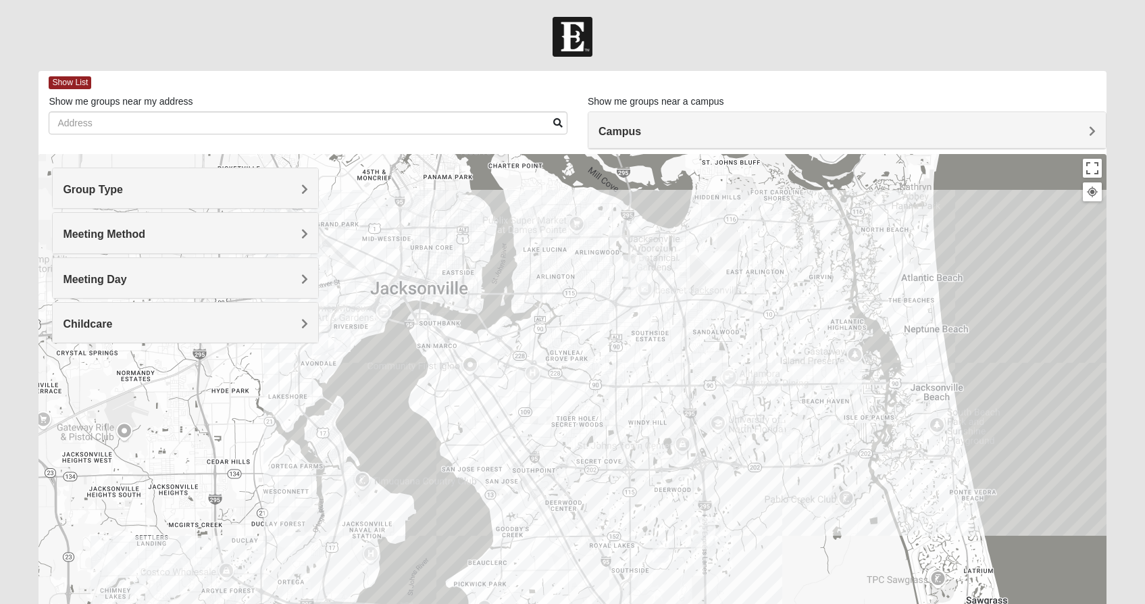
drag, startPoint x: 266, startPoint y: 488, endPoint x: 546, endPoint y: 449, distance: 282.5
click at [546, 449] on div at bounding box center [573, 424] width 1068 height 541
click at [342, 334] on img "Womens Hughes 32205" at bounding box center [341, 341] width 16 height 22
click at [447, 252] on button "Close" at bounding box center [440, 263] width 32 height 32
click at [839, 429] on img "Mens Schell 32224" at bounding box center [838, 431] width 16 height 22
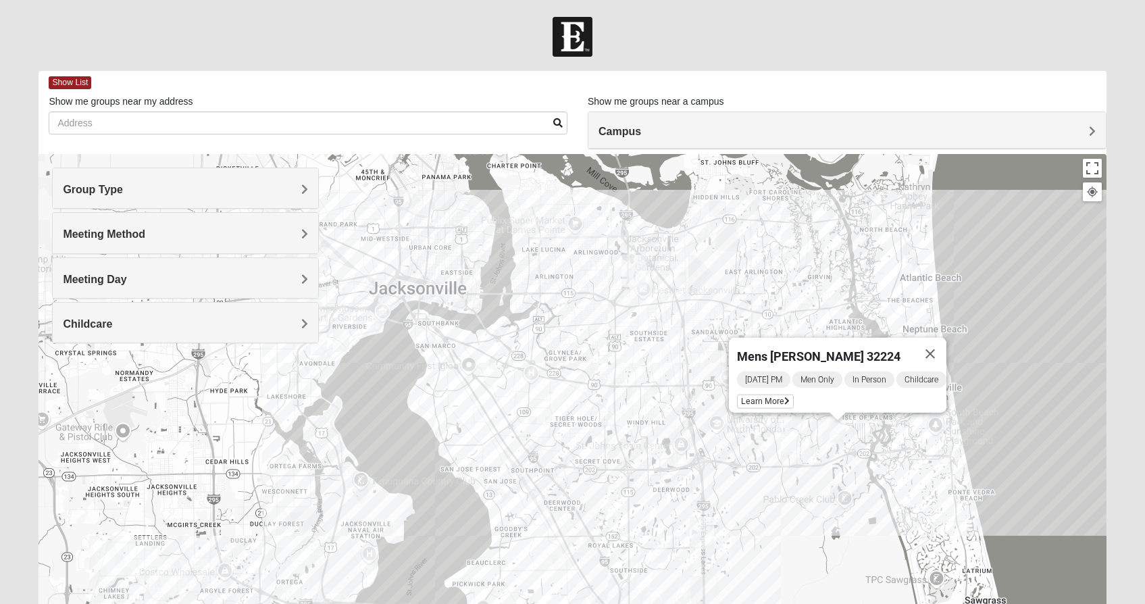
click at [744, 444] on div "Mens Schell 32224 Monday PM Men Only In Person Childcare Learn More" at bounding box center [573, 424] width 1068 height 541
click at [938, 345] on button "Close" at bounding box center [930, 354] width 32 height 32
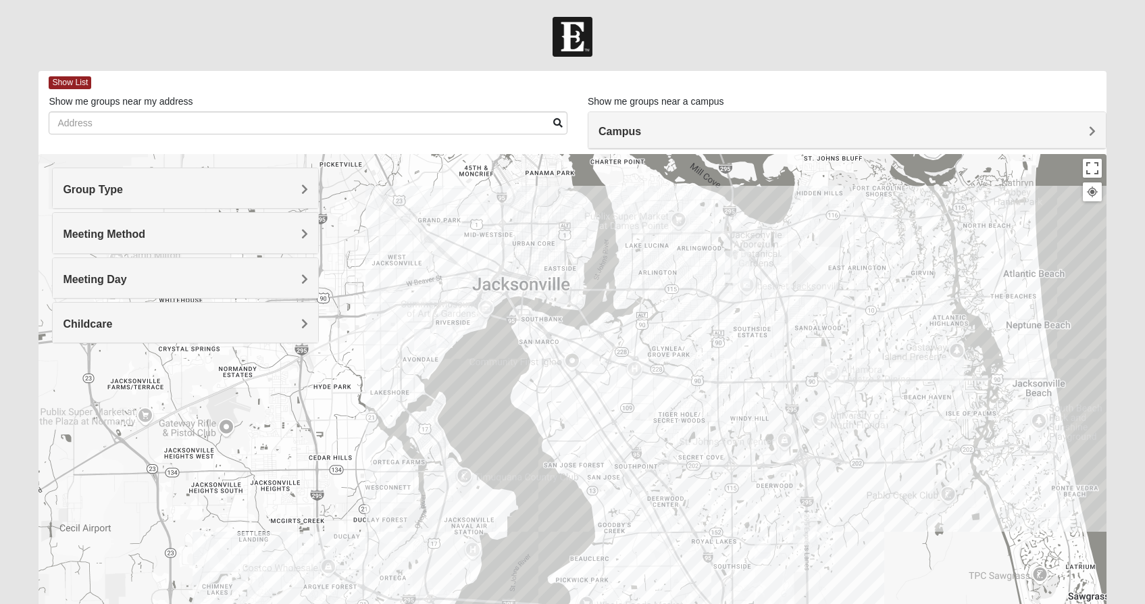
drag, startPoint x: 570, startPoint y: 454, endPoint x: 666, endPoint y: 470, distance: 96.5
click at [666, 469] on div at bounding box center [573, 424] width 1068 height 541
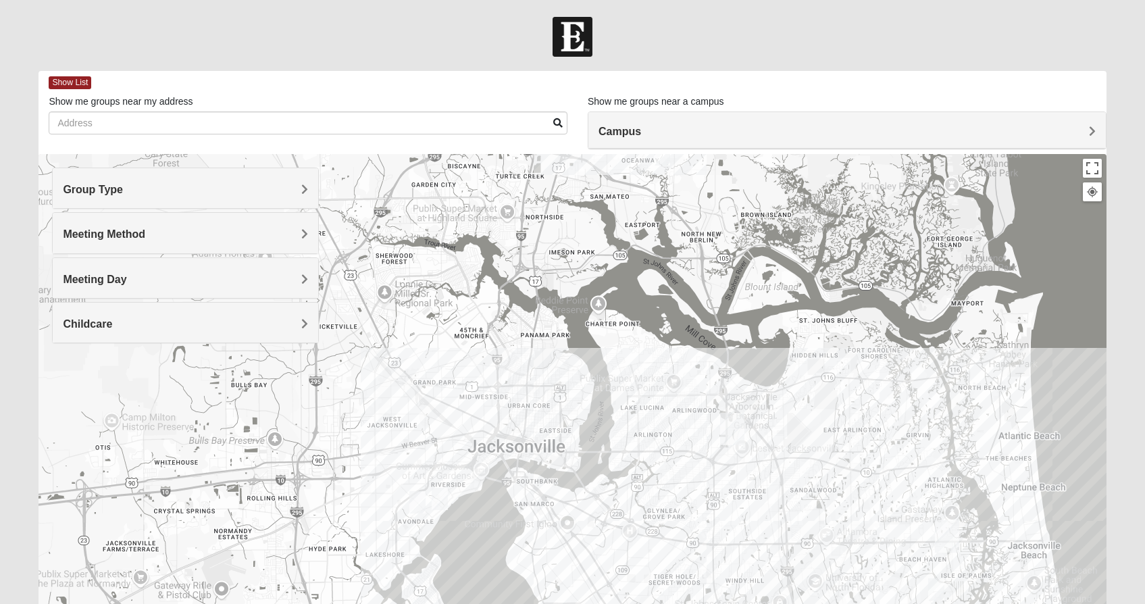
drag, startPoint x: 635, startPoint y: 313, endPoint x: 643, endPoint y: 451, distance: 138.0
click at [643, 451] on div at bounding box center [573, 424] width 1068 height 541
click at [730, 420] on img "Arlington" at bounding box center [732, 429] width 24 height 32
click at [780, 357] on button "Close" at bounding box center [795, 369] width 32 height 32
click at [123, 188] on span "Group Type" at bounding box center [93, 189] width 60 height 11
